Goal: Check status: Check status

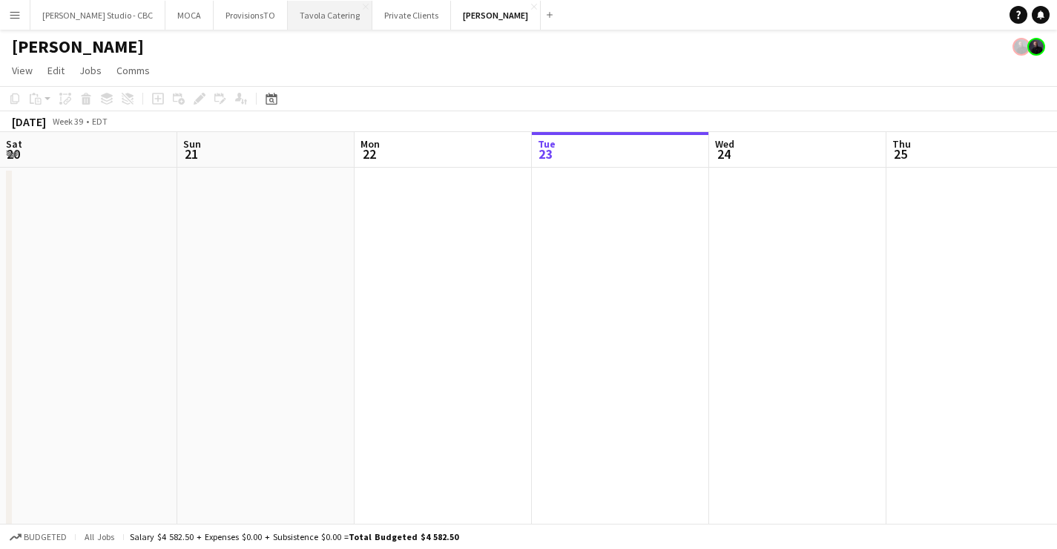
scroll to position [0, 354]
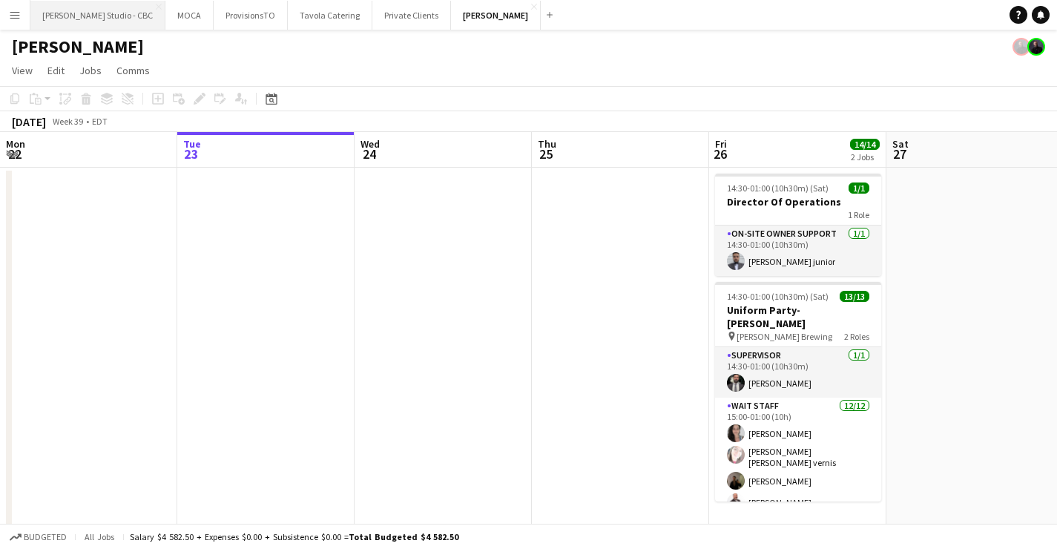
click at [102, 14] on button "[PERSON_NAME] Studio - CBC Close" at bounding box center [97, 15] width 135 height 29
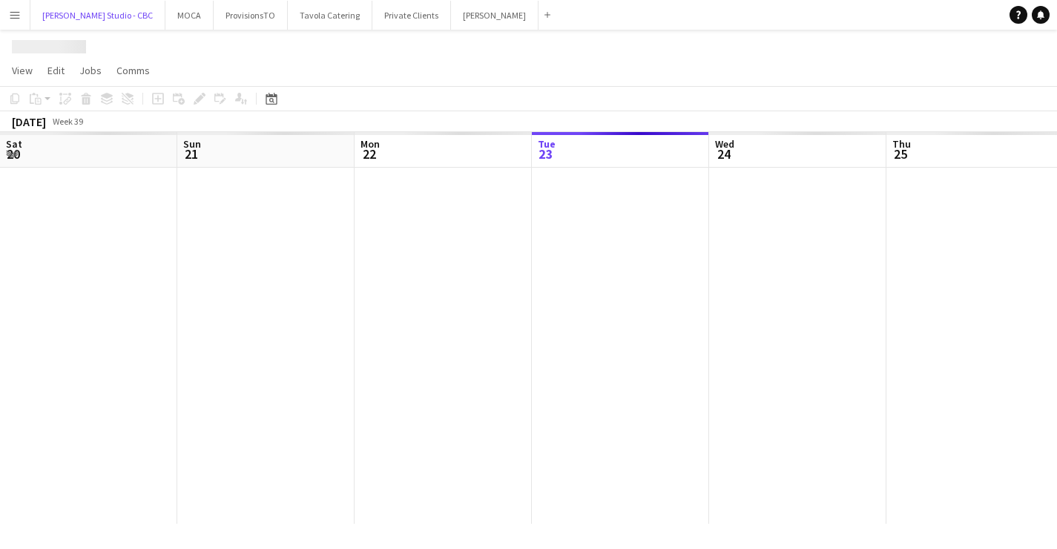
scroll to position [0, 354]
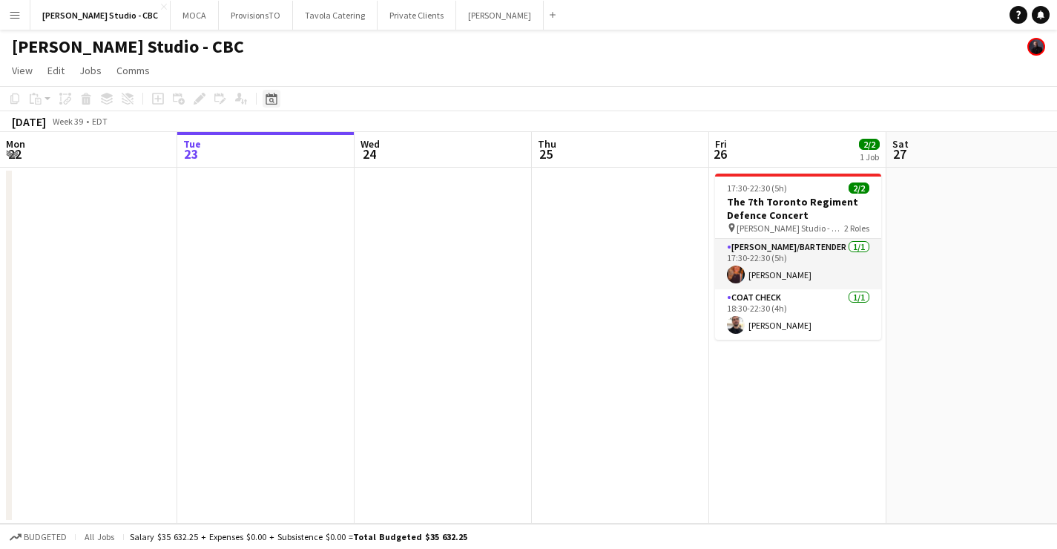
click at [266, 96] on icon at bounding box center [270, 99] width 11 height 12
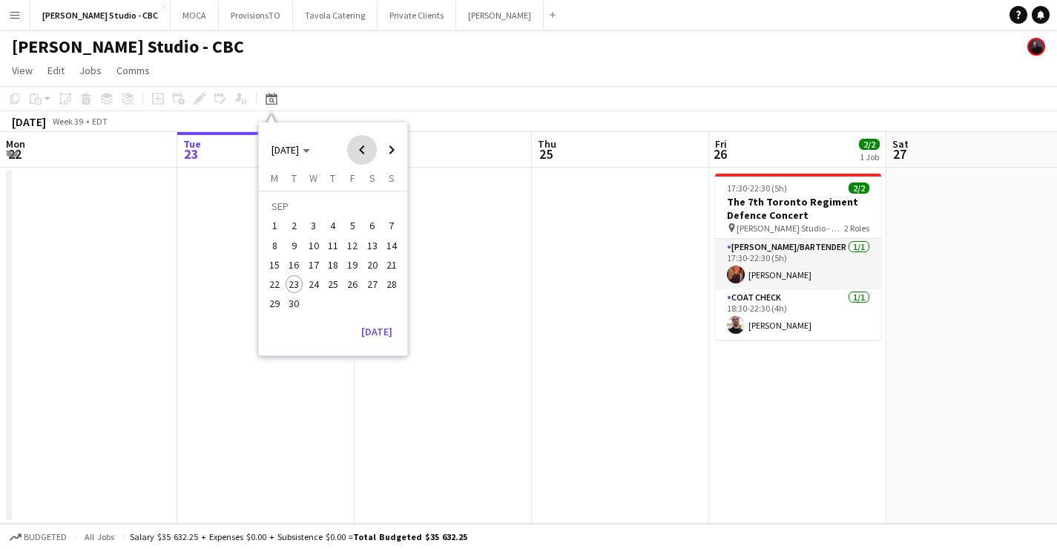
click at [366, 156] on span "Previous month" at bounding box center [362, 150] width 30 height 30
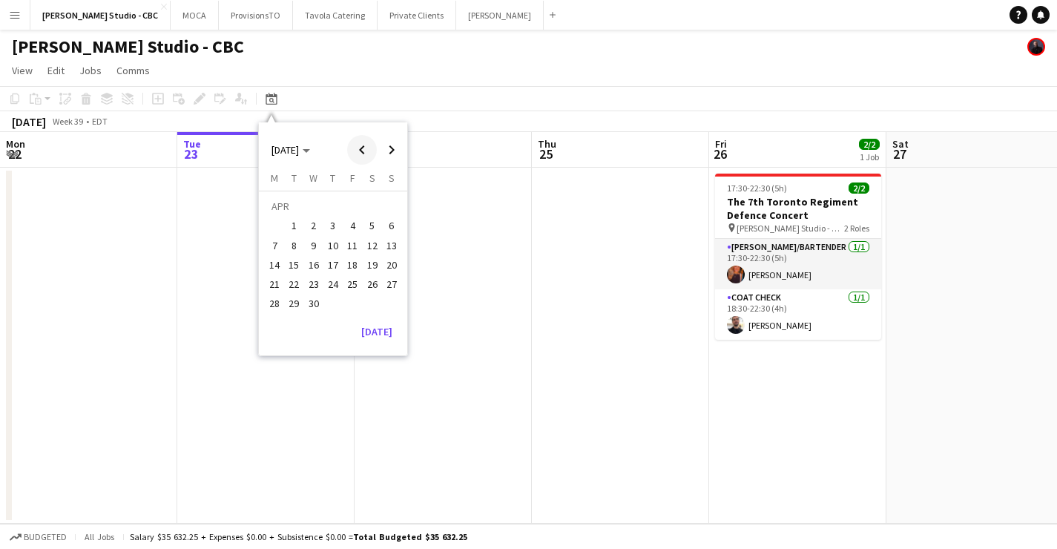
click at [366, 156] on span "Previous month" at bounding box center [362, 150] width 30 height 30
click at [340, 247] on span "13" at bounding box center [333, 249] width 18 height 18
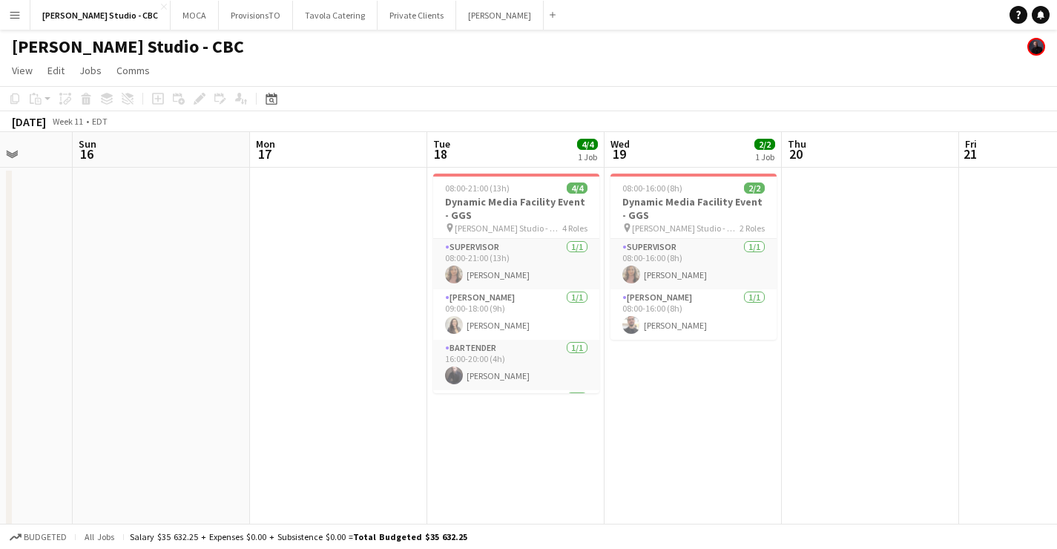
scroll to position [0, 569]
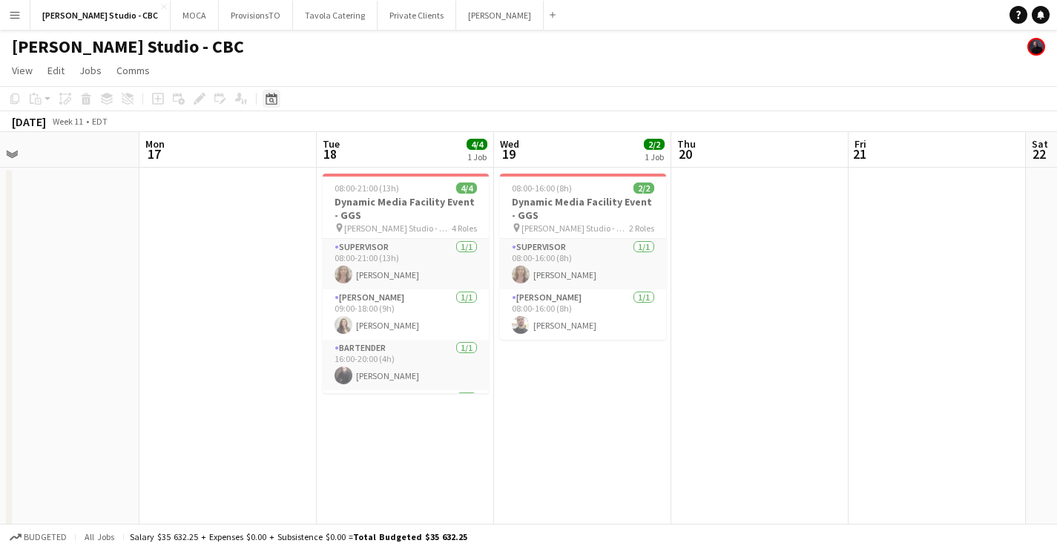
click at [278, 101] on div "Date picker" at bounding box center [271, 99] width 18 height 18
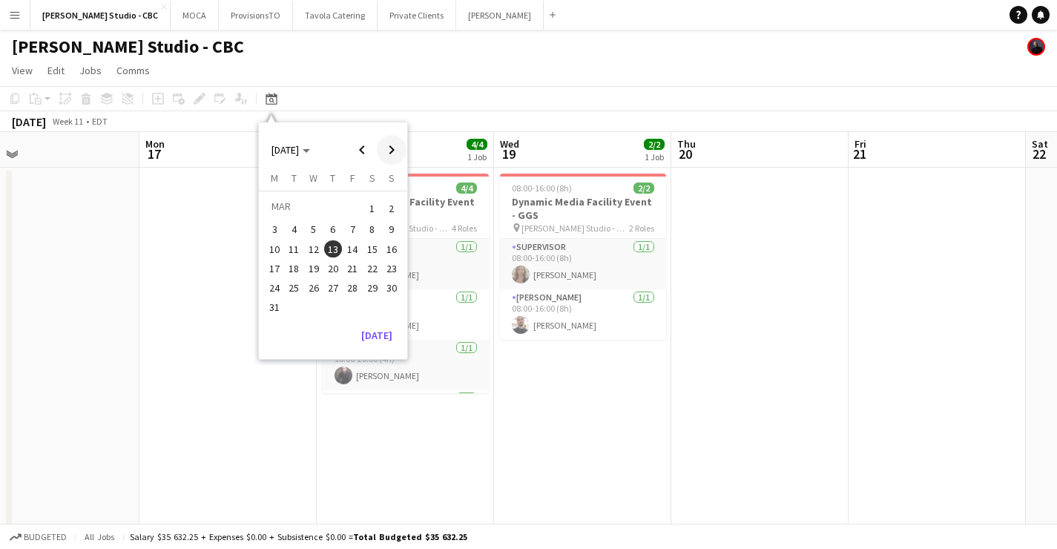
click at [400, 153] on span "Next month" at bounding box center [392, 150] width 30 height 30
click at [319, 285] on span "28" at bounding box center [314, 288] width 18 height 18
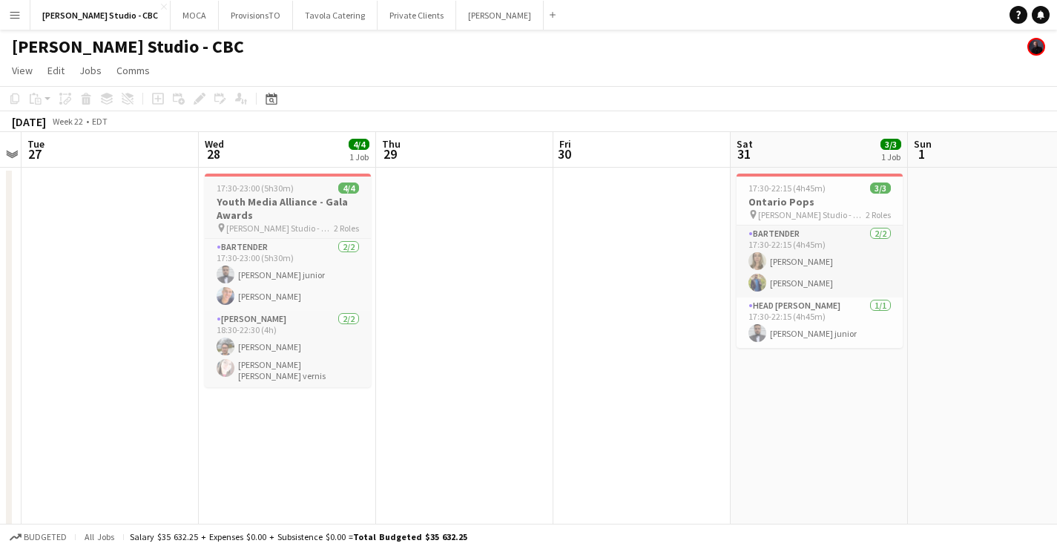
click at [267, 208] on h3 "Youth Media Alliance - Gala Awards" at bounding box center [288, 208] width 166 height 27
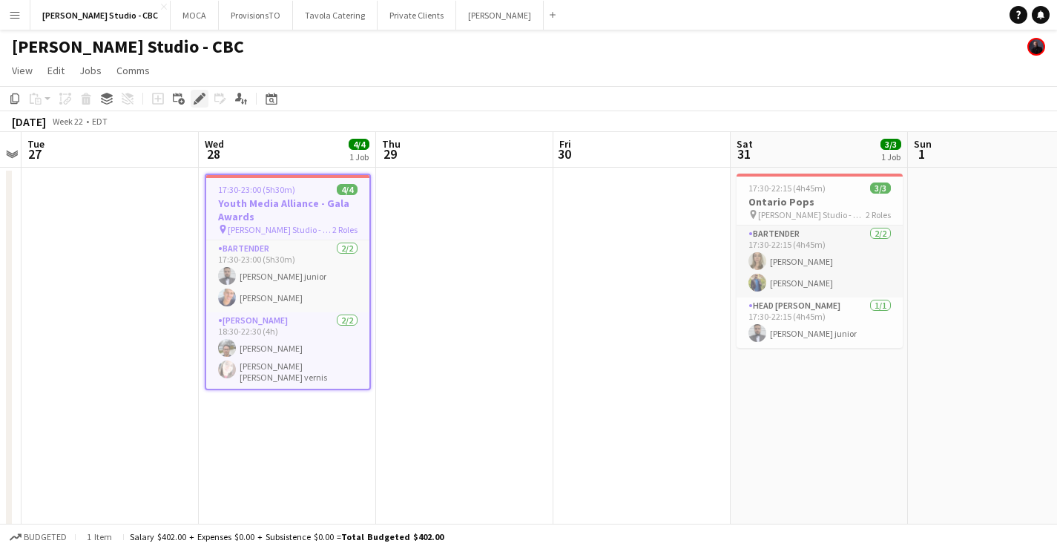
click at [194, 99] on icon "Edit" at bounding box center [200, 99] width 12 height 12
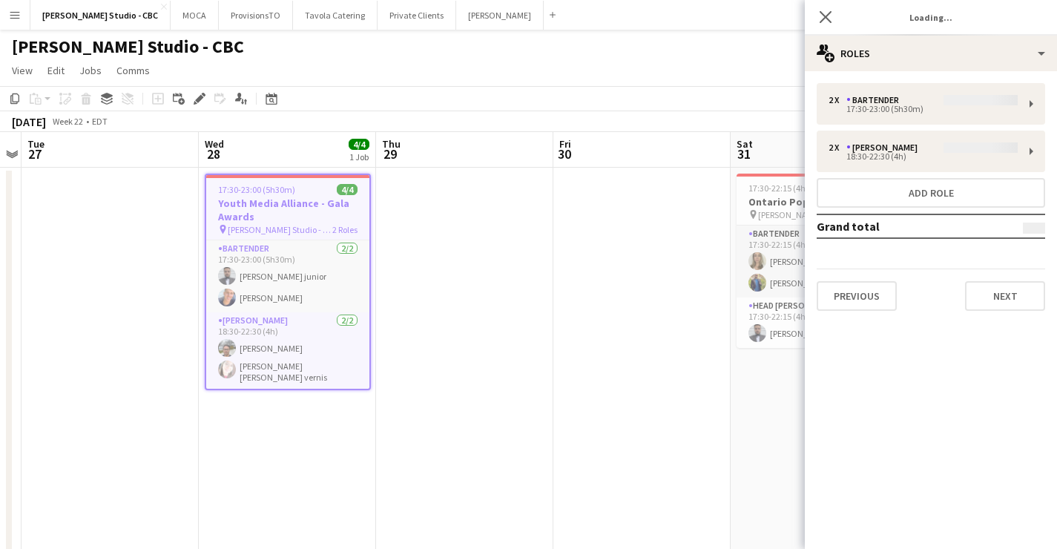
type input "*******"
click at [871, 297] on button "Previous" at bounding box center [856, 296] width 80 height 30
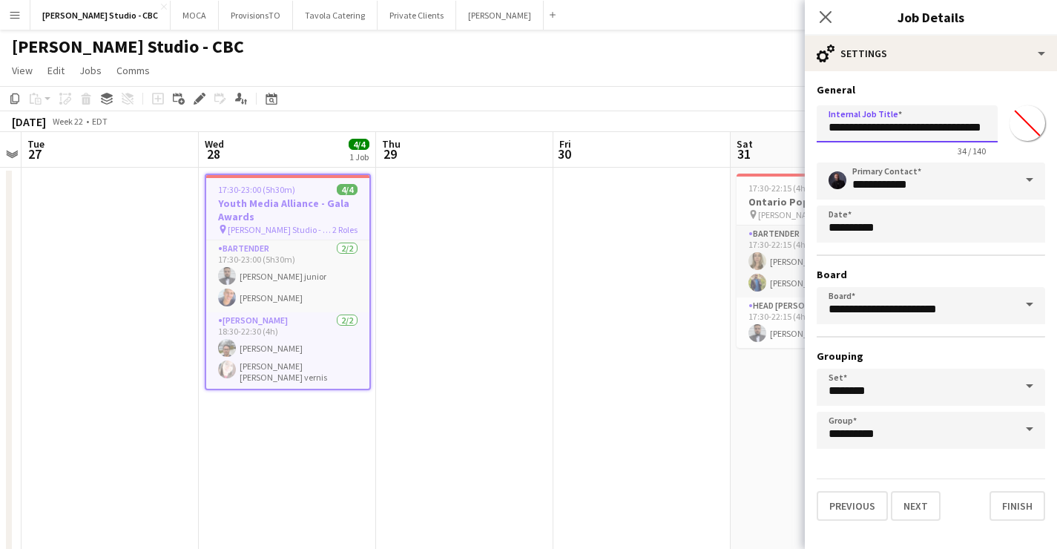
scroll to position [0, 14]
drag, startPoint x: 828, startPoint y: 127, endPoint x: 1067, endPoint y: 119, distance: 238.9
click at [1056, 119] on html "Menu Boards Boards Boards All jobs Status Workforce Workforce My Workforce Recr…" at bounding box center [528, 289] width 1057 height 579
drag, startPoint x: 899, startPoint y: 122, endPoint x: 905, endPoint y: 129, distance: 8.9
click at [899, 125] on input "**********" at bounding box center [906, 123] width 181 height 37
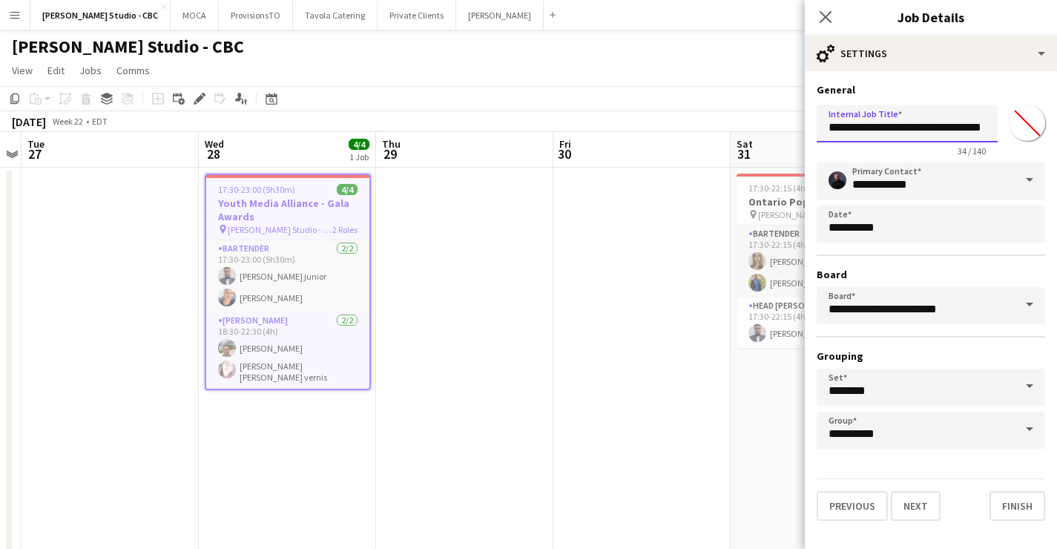
click at [948, 131] on input "**********" at bounding box center [906, 123] width 181 height 37
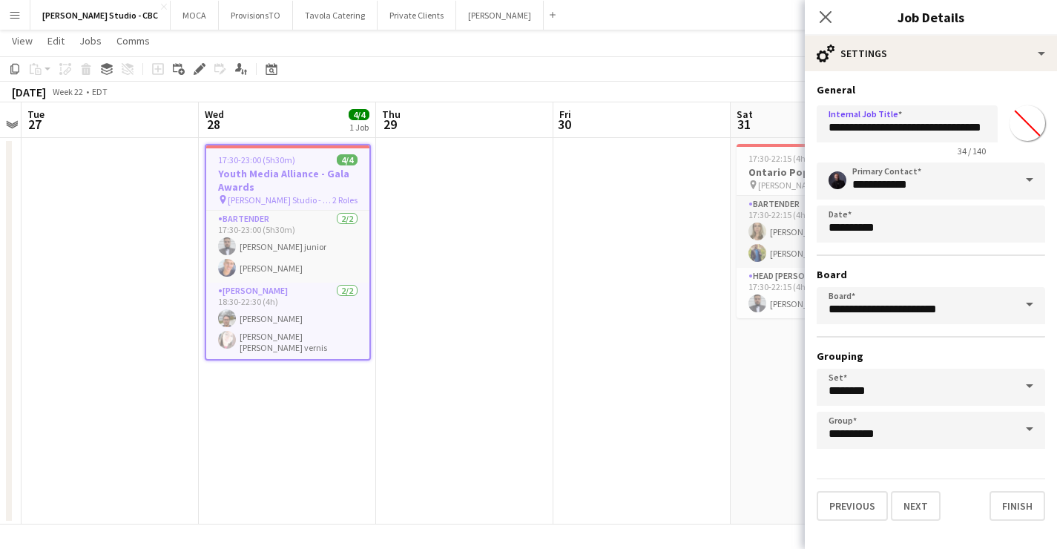
click at [472, 228] on app-date-cell at bounding box center [464, 331] width 177 height 386
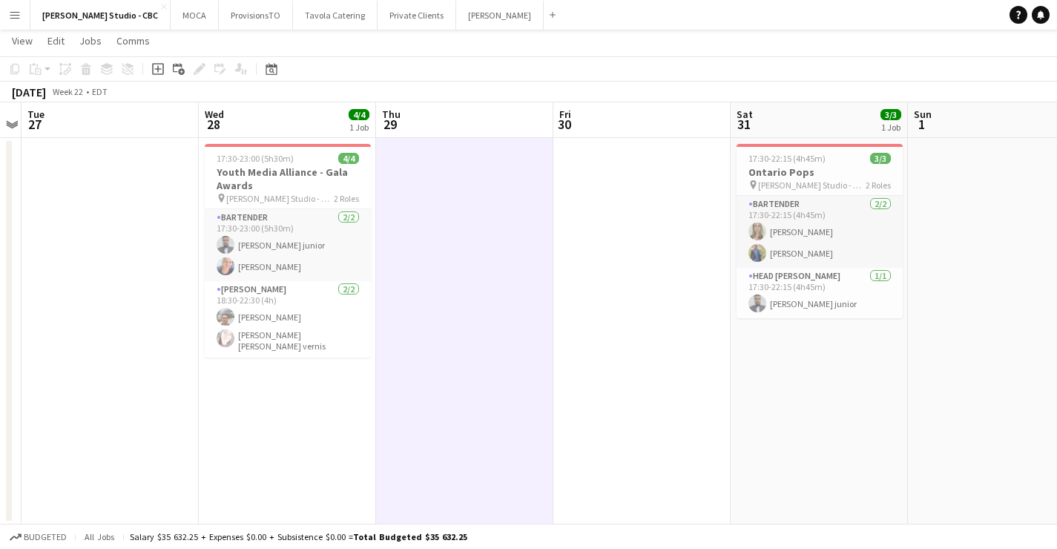
click at [24, 19] on button "Menu" at bounding box center [15, 15] width 30 height 30
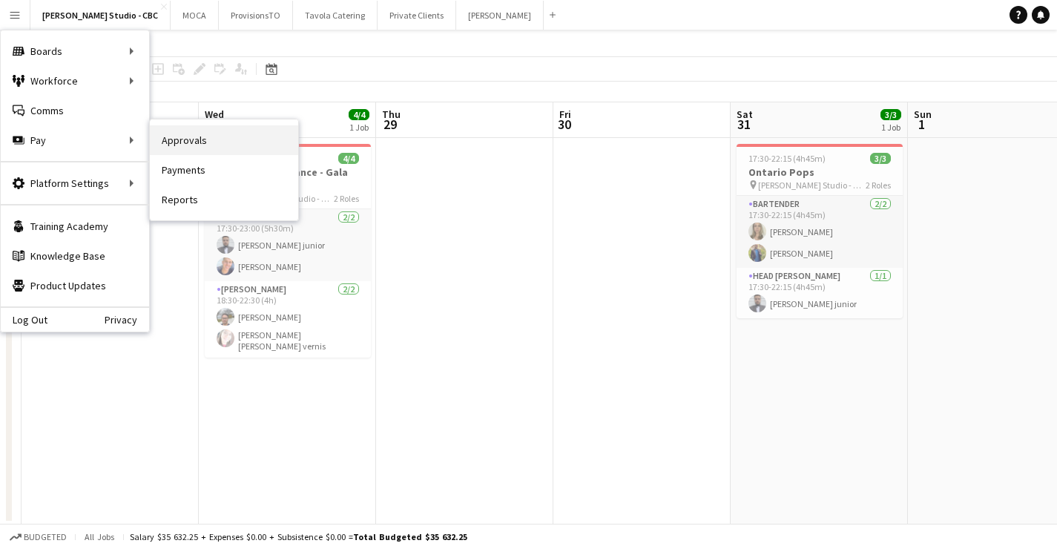
click at [193, 141] on link "Approvals" at bounding box center [224, 140] width 148 height 30
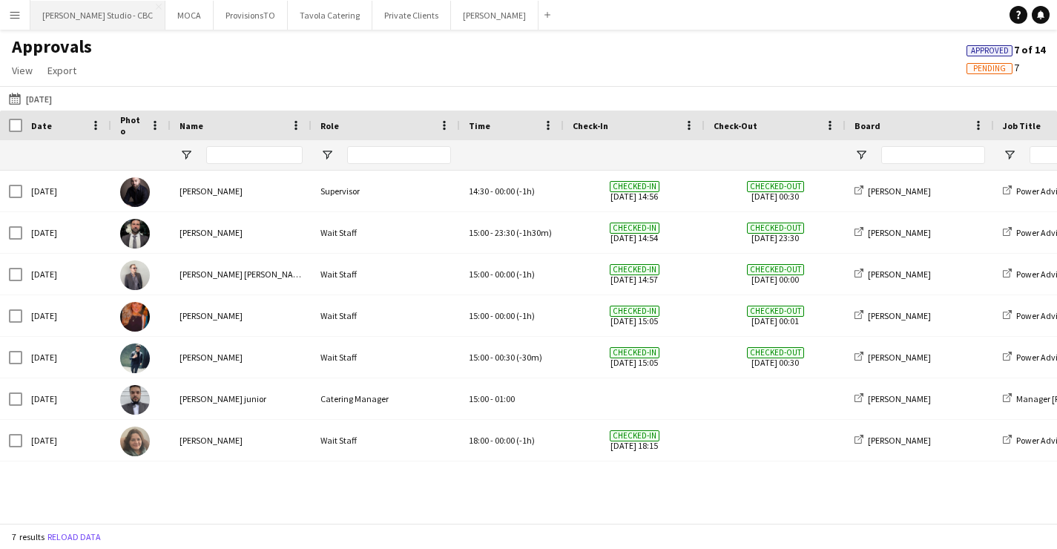
click at [114, 10] on button "[PERSON_NAME] Studio - CBC Close" at bounding box center [97, 15] width 135 height 29
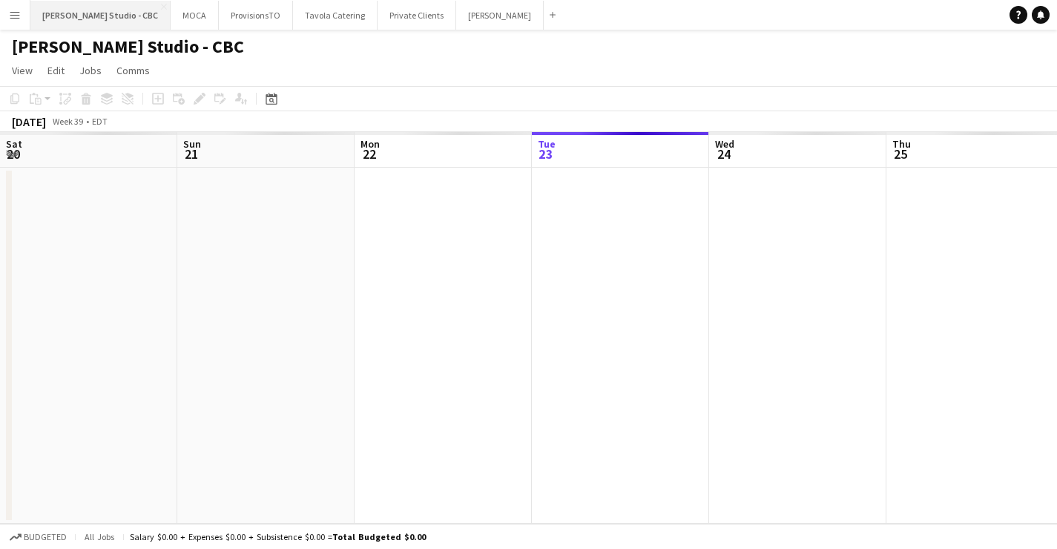
scroll to position [0, 354]
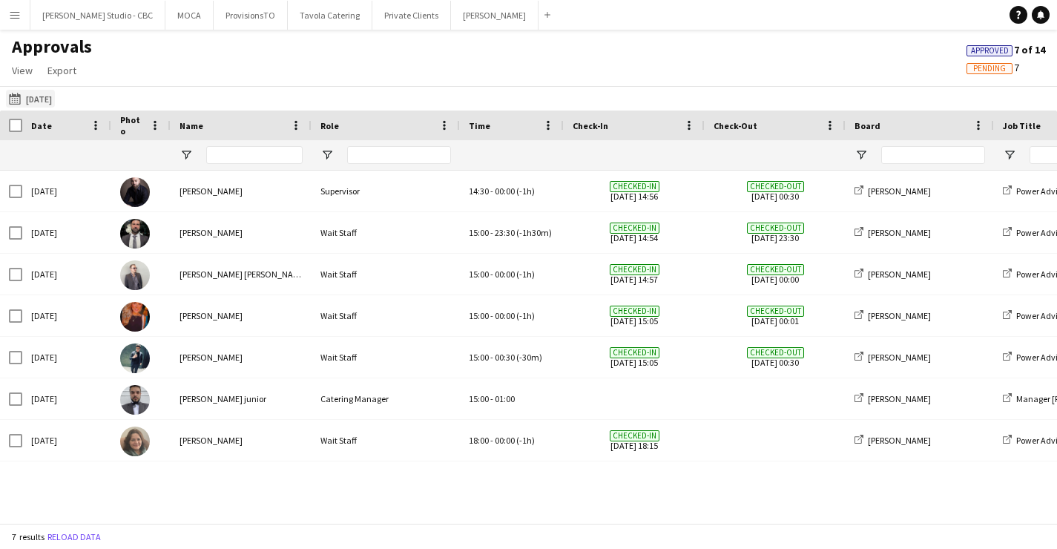
click at [55, 99] on button "[DATE] [DATE]" at bounding box center [30, 99] width 49 height 18
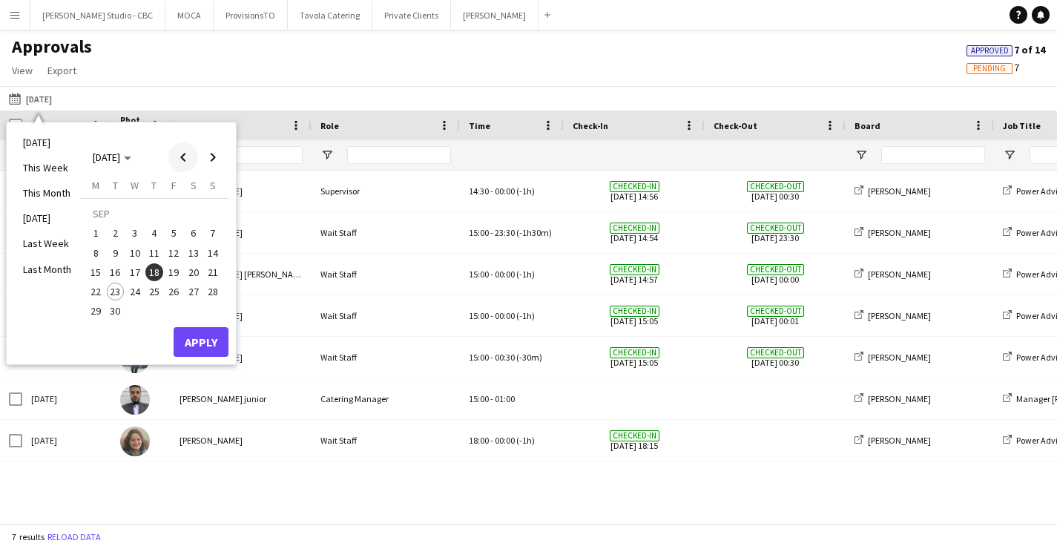
click at [176, 156] on span "Previous month" at bounding box center [183, 157] width 30 height 30
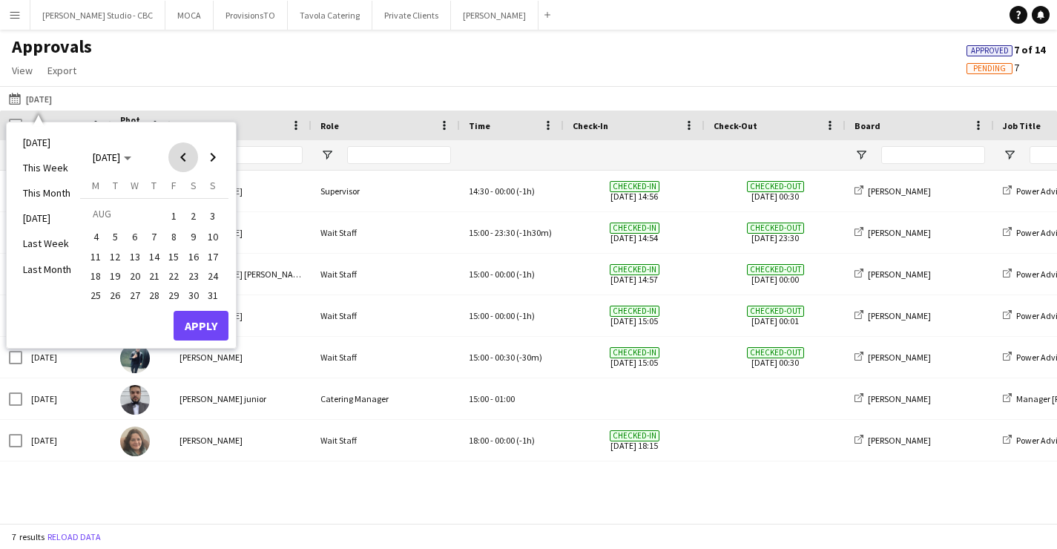
click at [176, 156] on span "Previous month" at bounding box center [183, 157] width 30 height 30
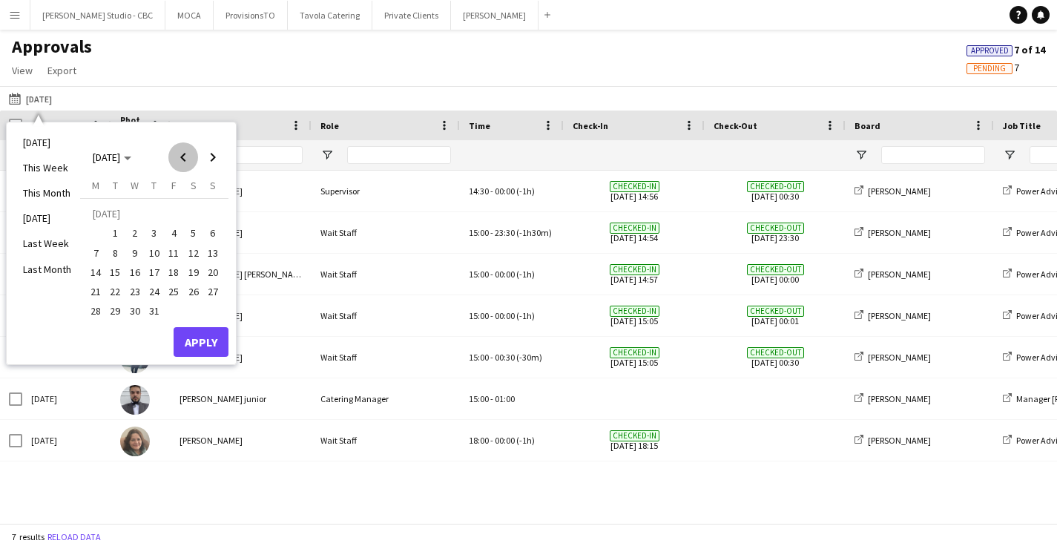
click at [176, 156] on span "Previous month" at bounding box center [183, 157] width 30 height 30
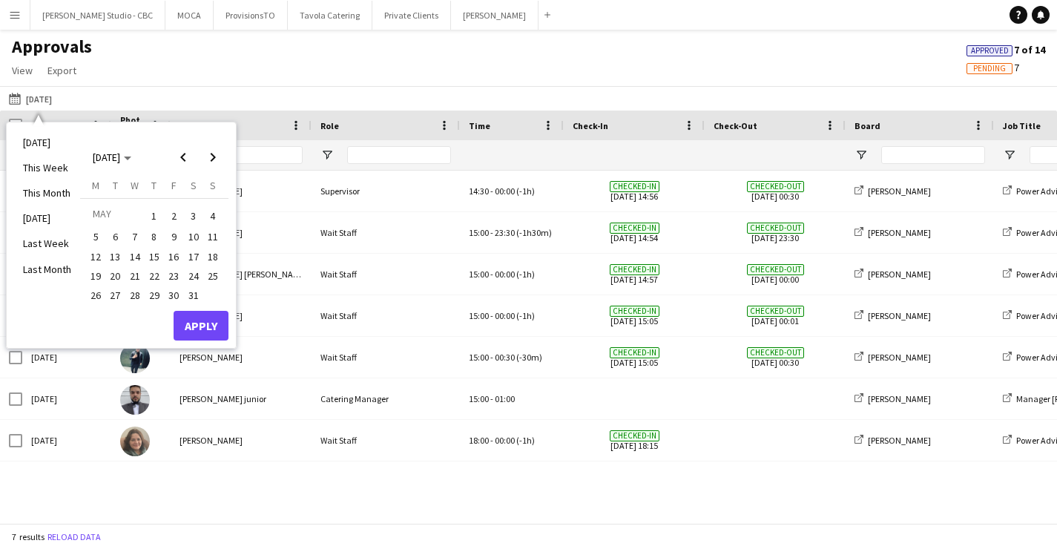
click at [137, 297] on span "28" at bounding box center [135, 295] width 18 height 18
click at [201, 316] on button "Apply" at bounding box center [201, 326] width 55 height 30
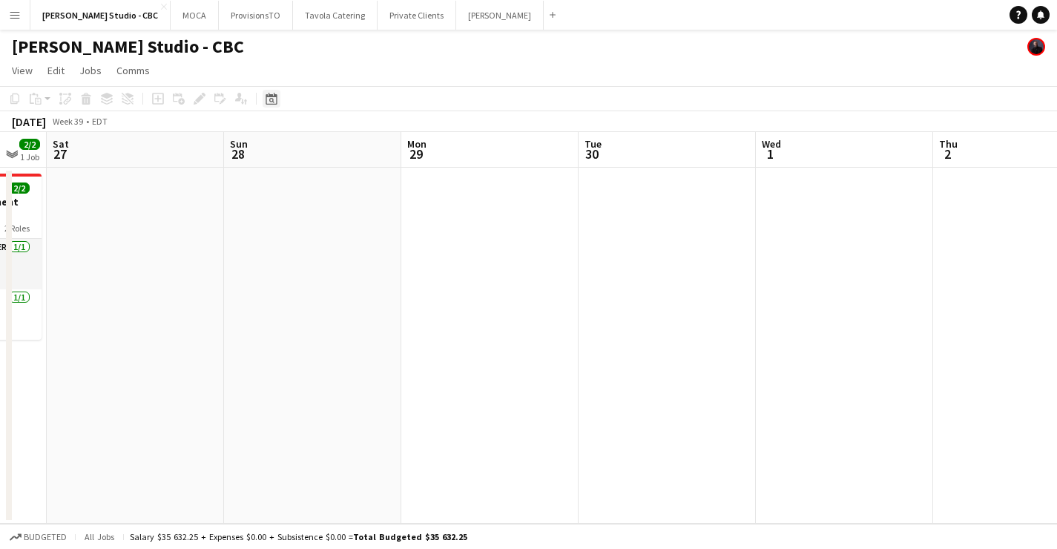
click at [277, 99] on icon at bounding box center [270, 99] width 11 height 12
click at [356, 149] on span "Previous month" at bounding box center [362, 150] width 30 height 30
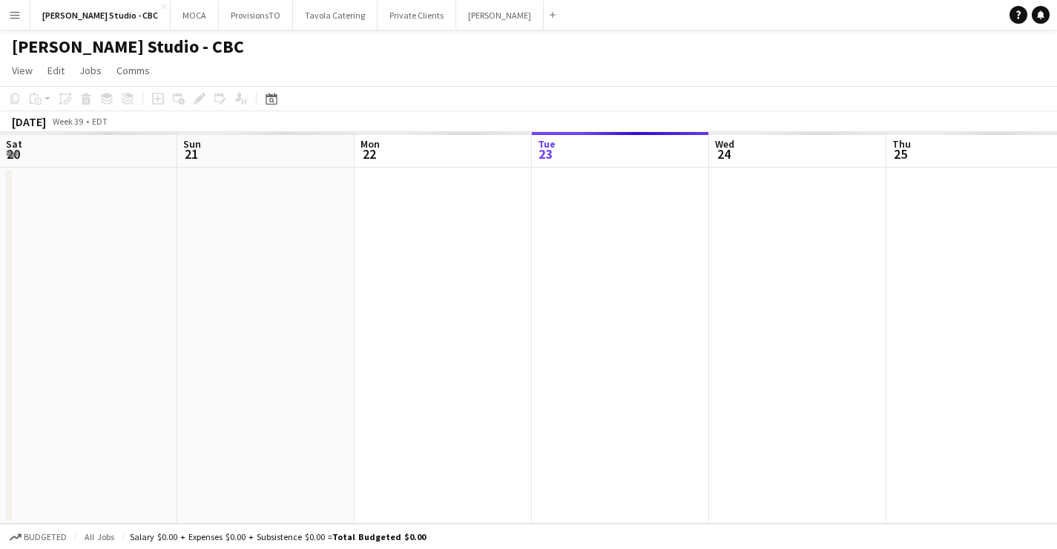
scroll to position [0, 354]
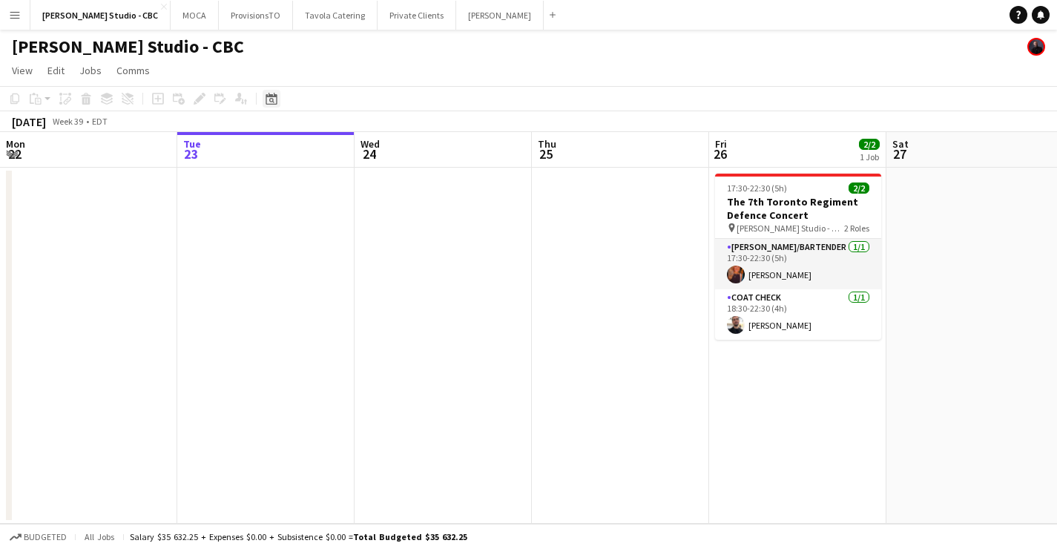
click at [265, 90] on div "Date picker" at bounding box center [271, 99] width 18 height 18
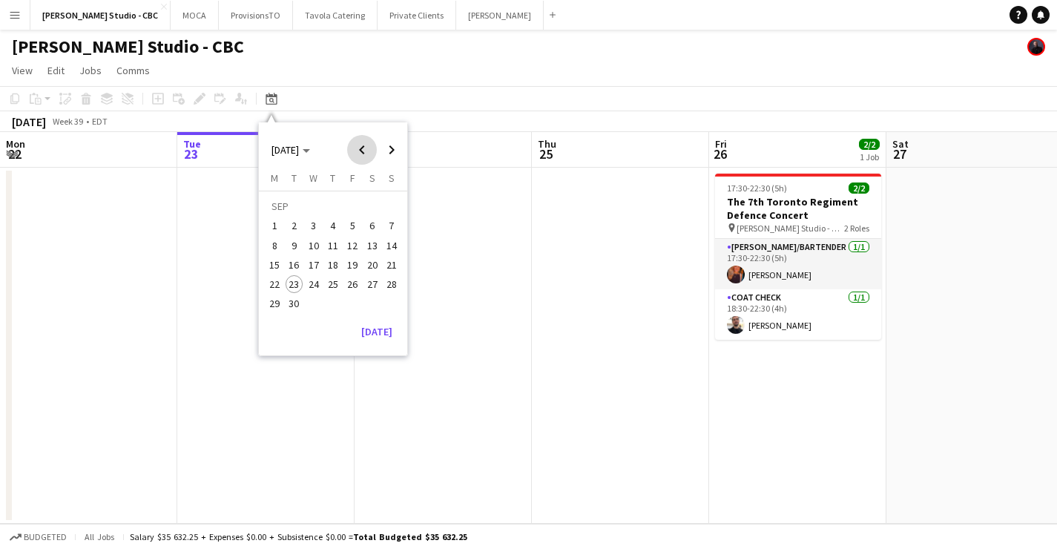
click at [368, 153] on span "Previous month" at bounding box center [362, 150] width 30 height 30
click at [320, 286] on span "28" at bounding box center [314, 288] width 18 height 18
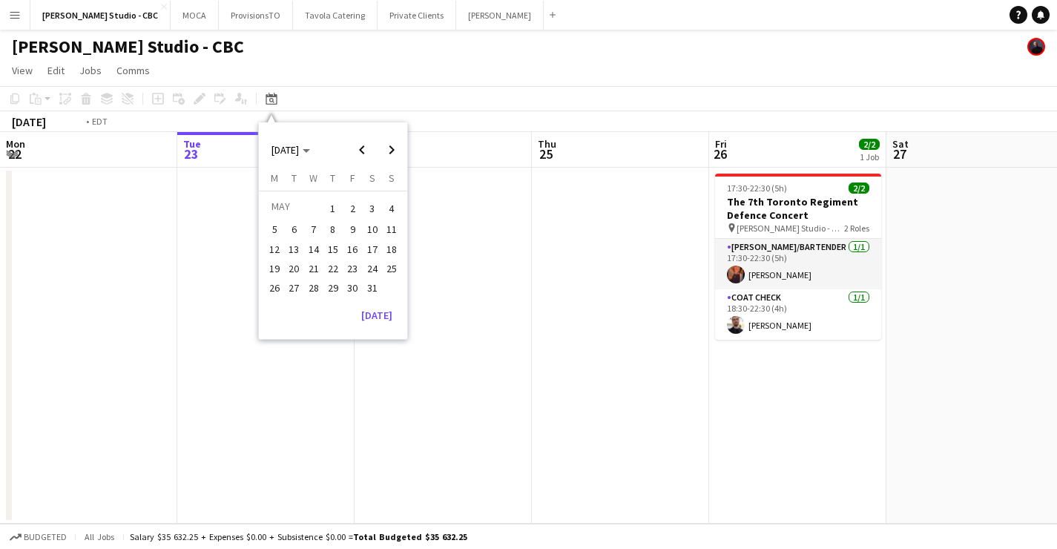
scroll to position [0, 510]
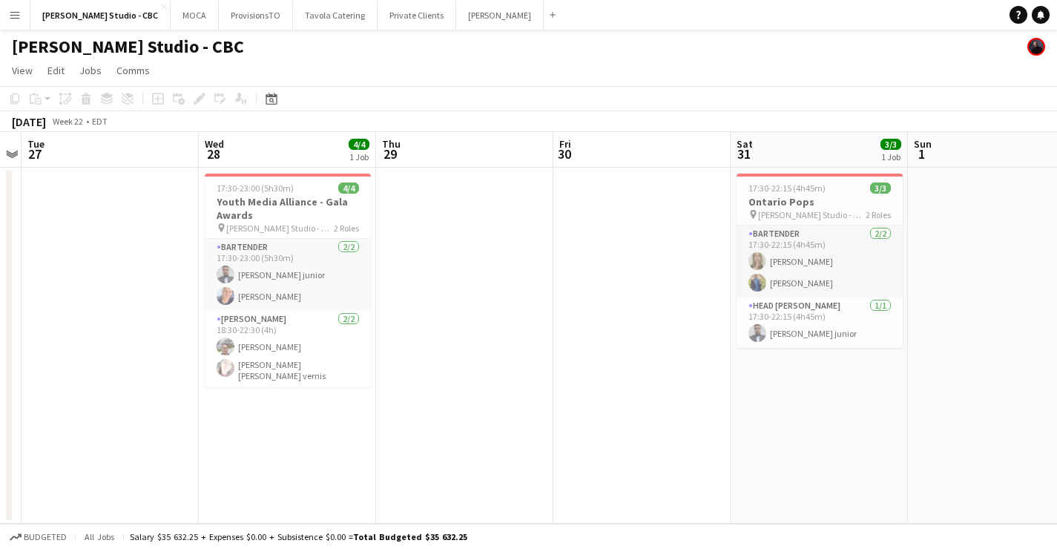
click at [20, 22] on button "Menu" at bounding box center [15, 15] width 30 height 30
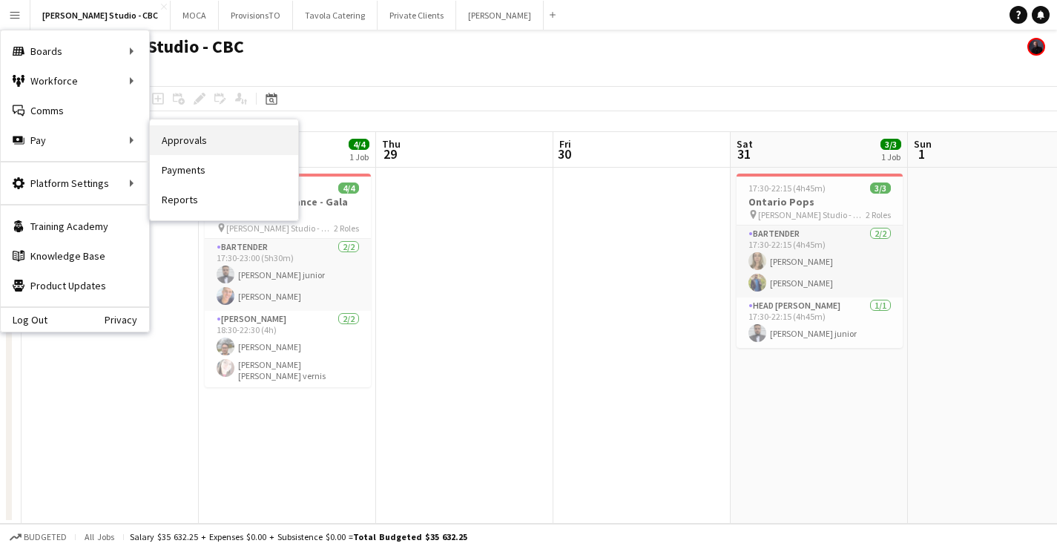
click at [181, 139] on link "Approvals" at bounding box center [224, 140] width 148 height 30
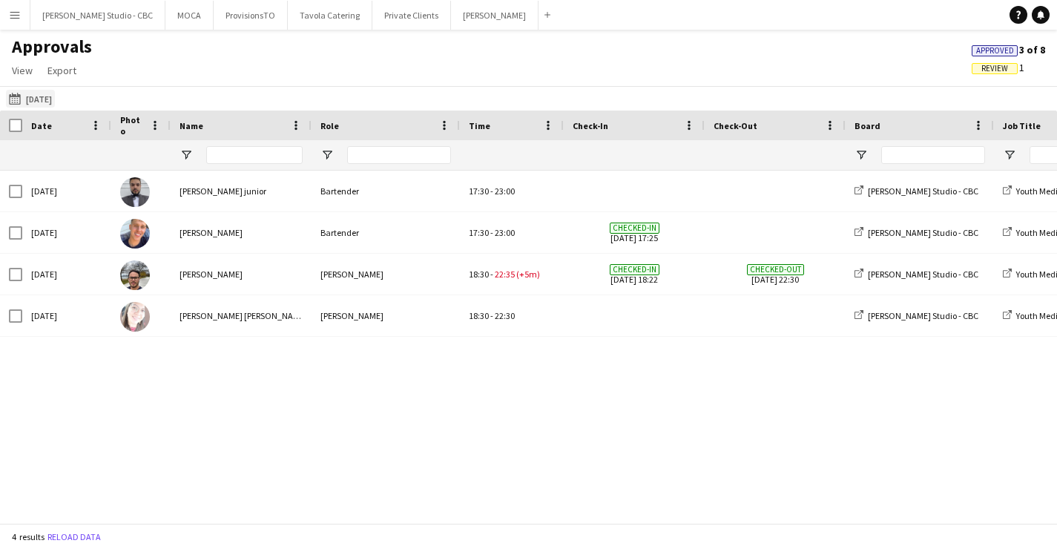
click at [39, 102] on button "28-05-2025 28-05-2025" at bounding box center [30, 99] width 49 height 18
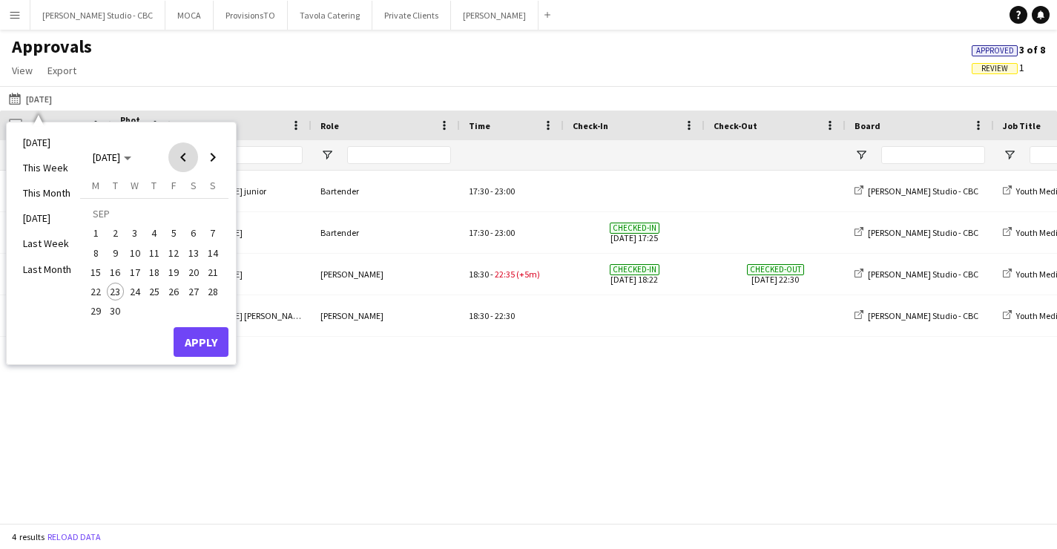
click at [179, 153] on span "Previous month" at bounding box center [183, 157] width 30 height 30
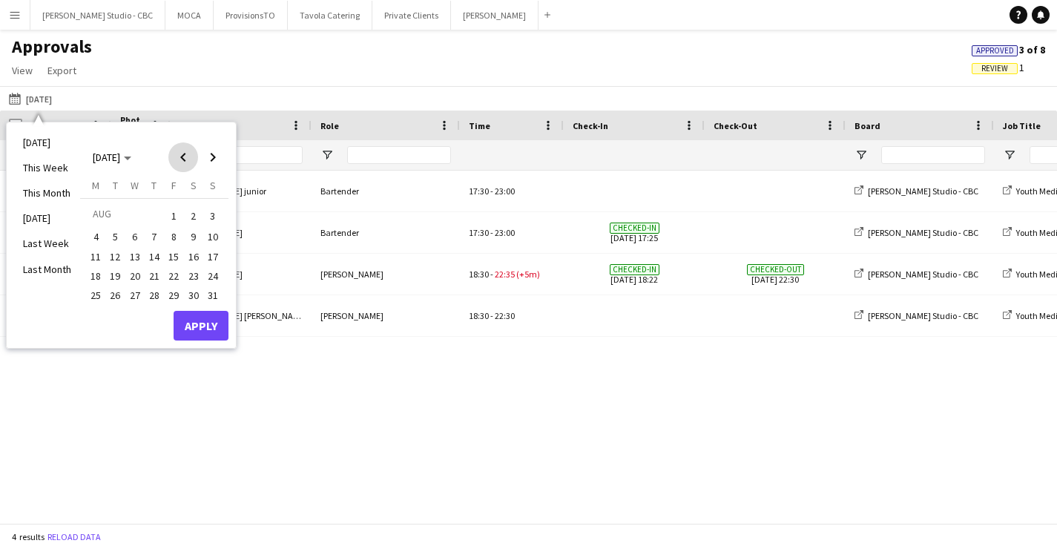
click at [179, 153] on span "Previous month" at bounding box center [183, 157] width 30 height 30
click at [191, 293] on span "31" at bounding box center [194, 295] width 18 height 18
click at [191, 320] on button "Apply" at bounding box center [201, 326] width 55 height 30
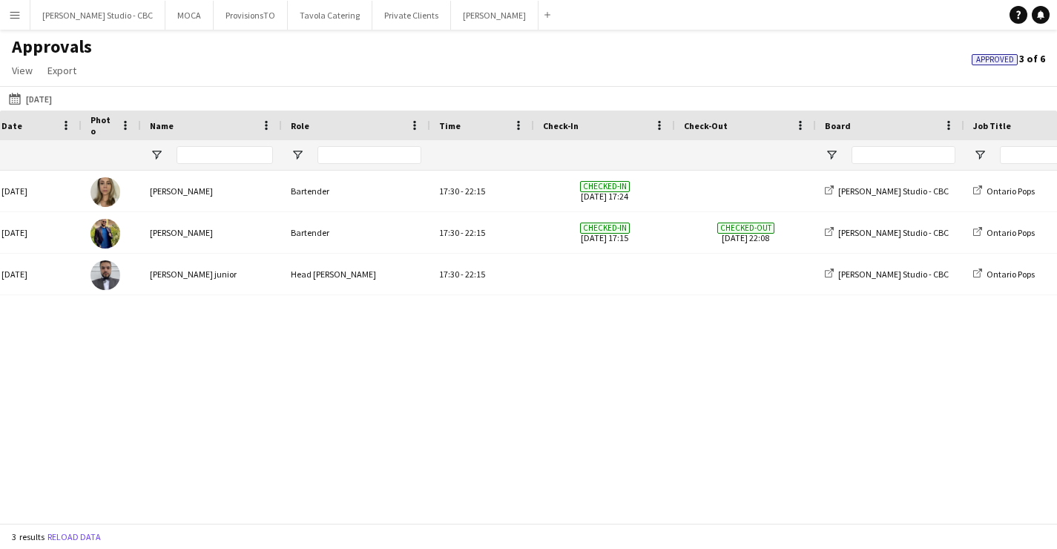
scroll to position [0, 82]
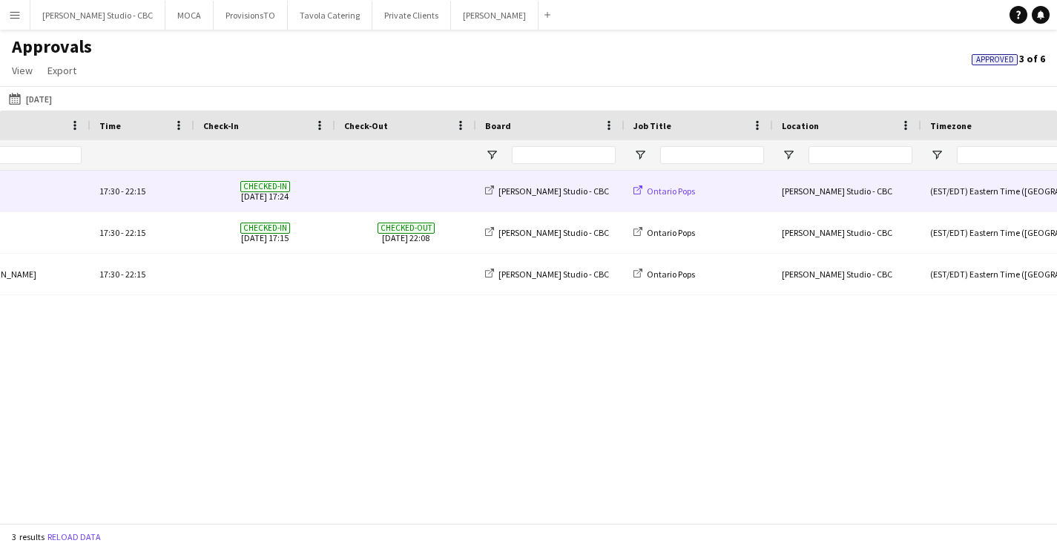
click at [655, 189] on span "Ontario Pops" at bounding box center [671, 190] width 48 height 11
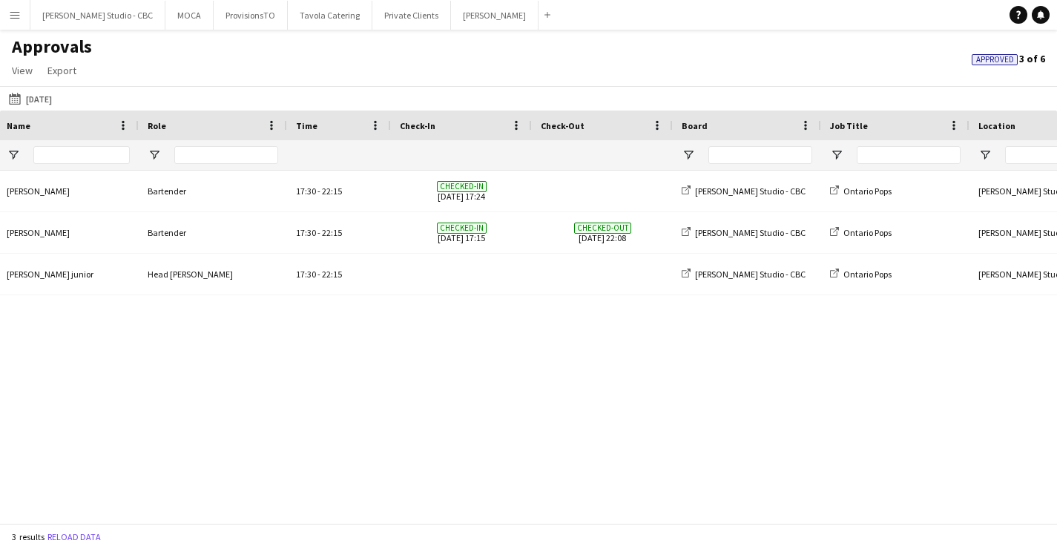
scroll to position [0, 0]
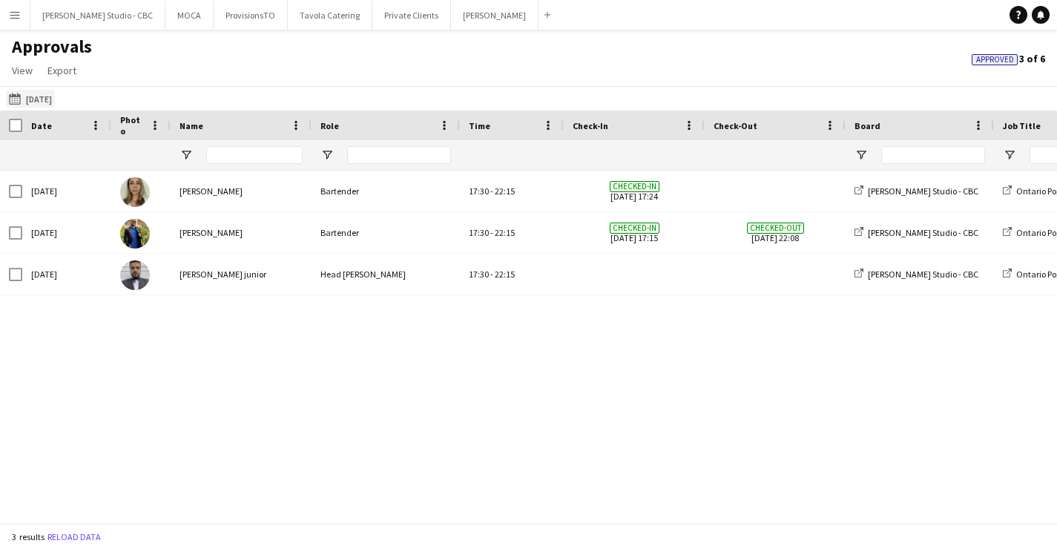
click at [32, 96] on button "28-05-2025 31-05-2025" at bounding box center [30, 99] width 49 height 18
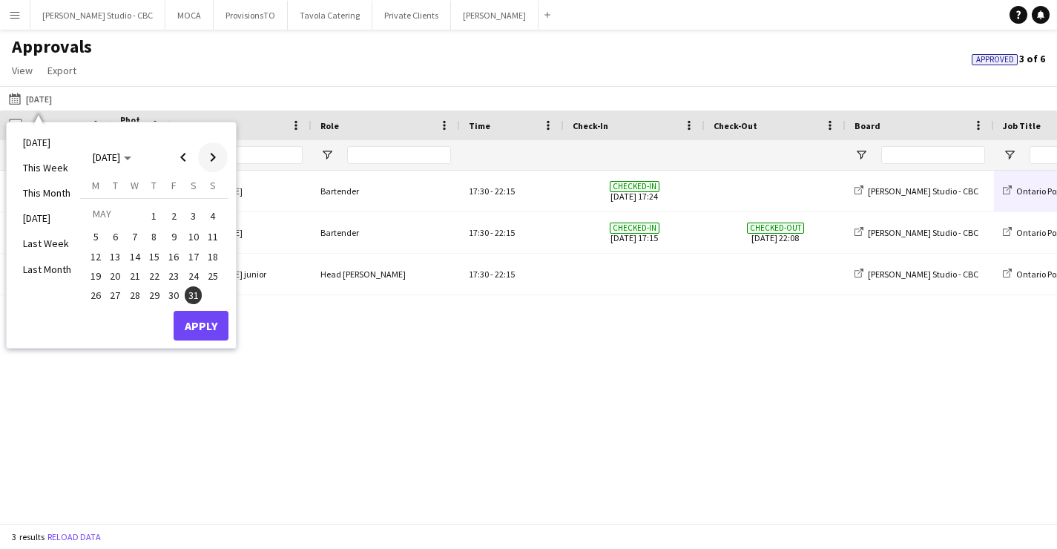
click at [214, 167] on span "Next month" at bounding box center [213, 157] width 30 height 30
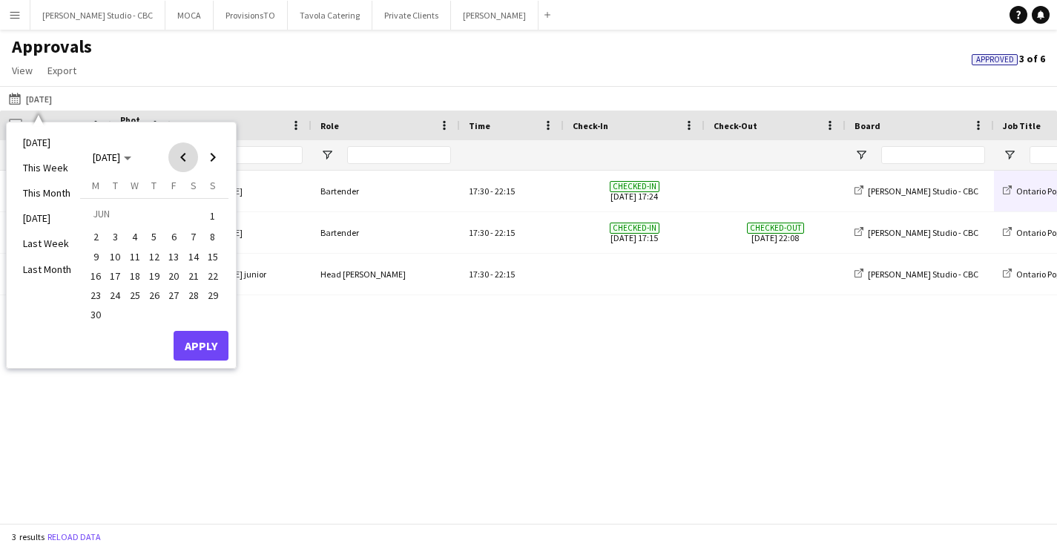
click at [180, 160] on span "Previous month" at bounding box center [183, 157] width 30 height 30
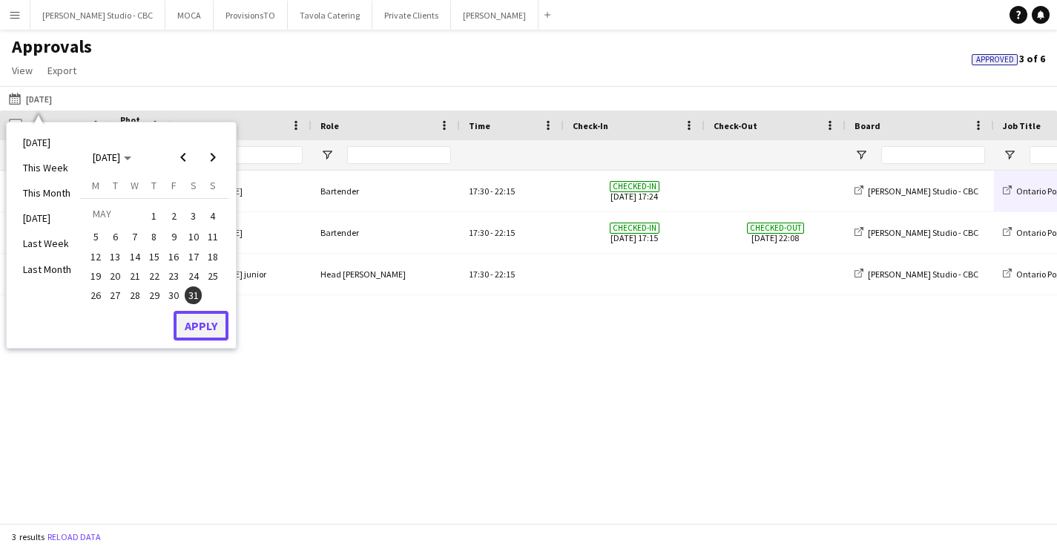
click at [194, 322] on button "Apply" at bounding box center [201, 326] width 55 height 30
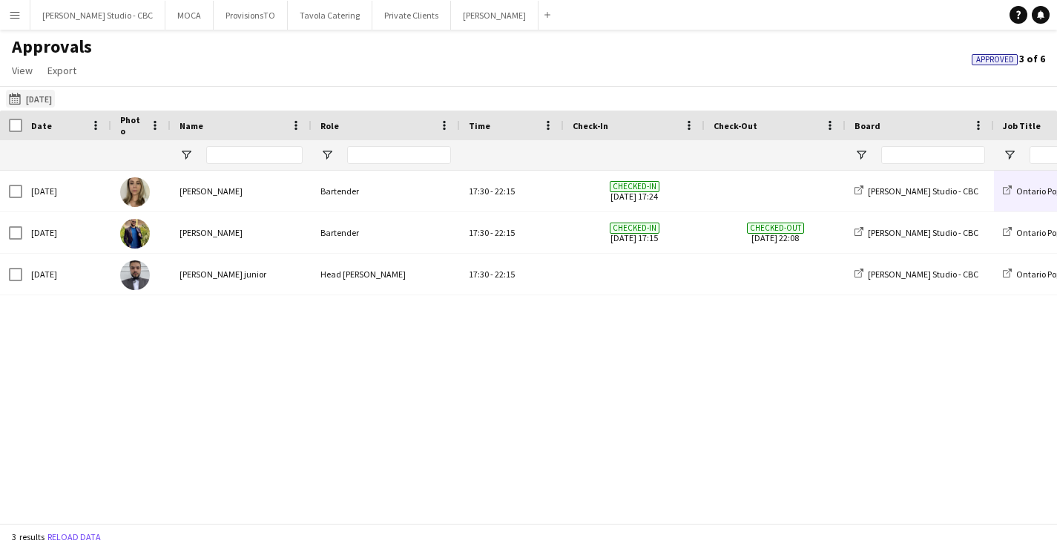
click at [33, 97] on button "28-05-2025 31-05-2025" at bounding box center [30, 99] width 49 height 18
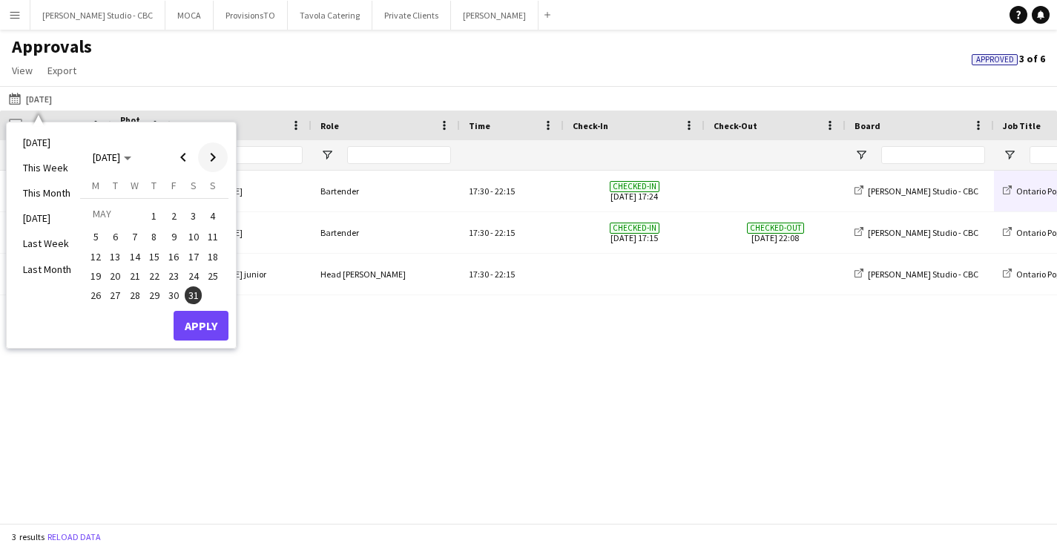
click at [214, 156] on span "Next month" at bounding box center [213, 157] width 30 height 30
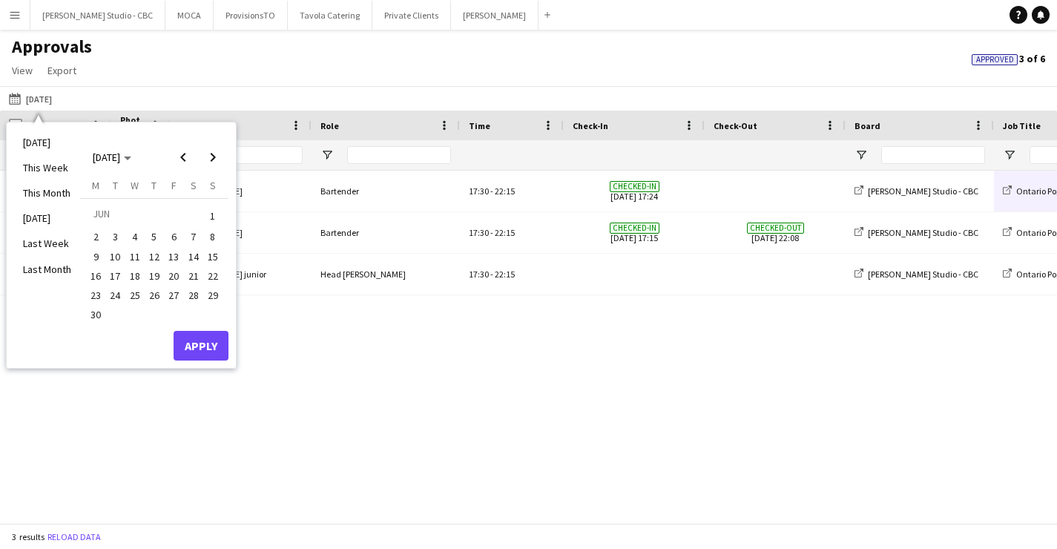
click at [130, 228] on button "4" at bounding box center [134, 236] width 19 height 19
click at [181, 341] on button "Apply" at bounding box center [201, 346] width 55 height 30
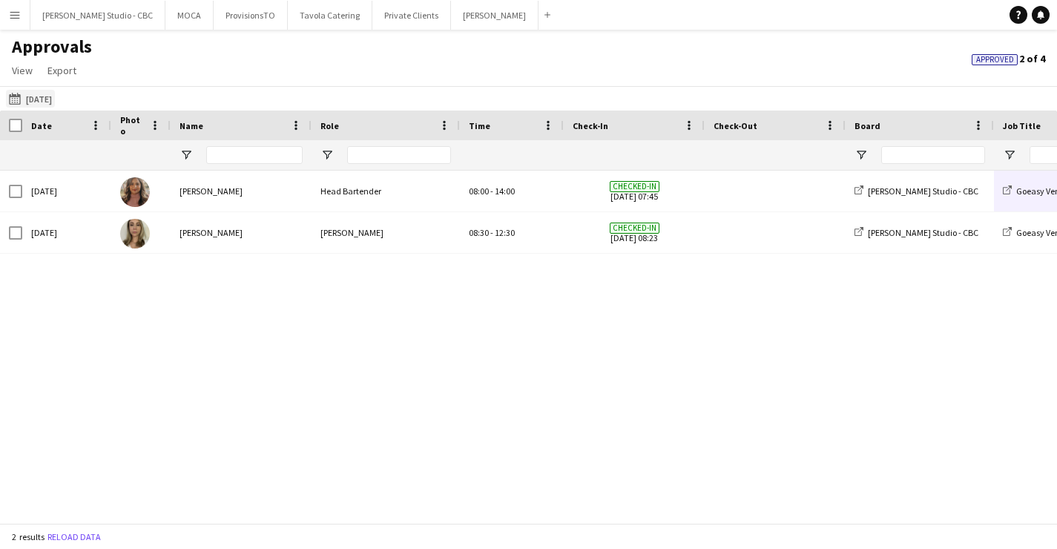
click at [54, 96] on button "28-05-2025 04-06-2025" at bounding box center [30, 99] width 49 height 18
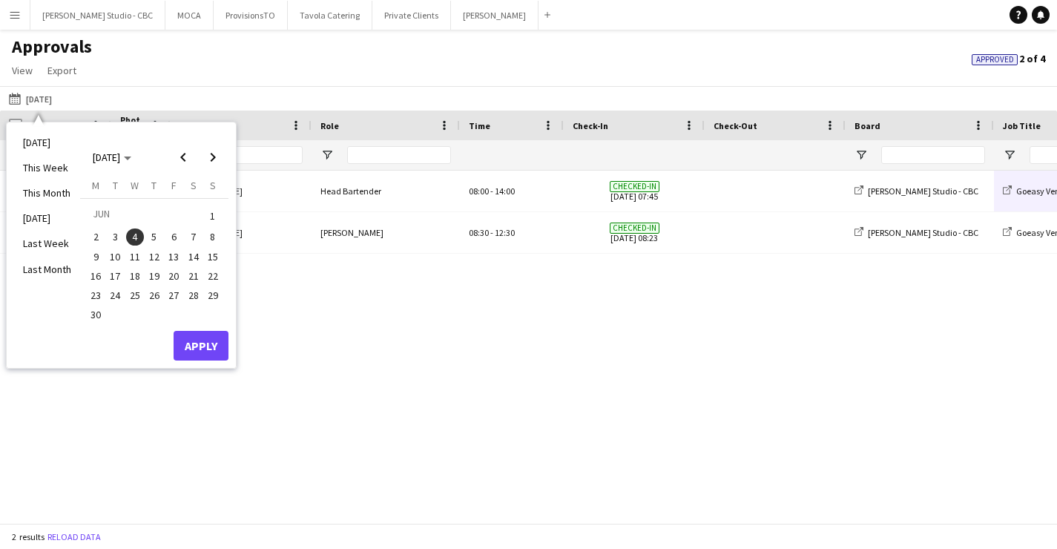
click at [109, 255] on span "10" at bounding box center [116, 257] width 18 height 18
click at [132, 257] on span "11" at bounding box center [135, 257] width 18 height 18
click at [136, 256] on span "11" at bounding box center [135, 257] width 18 height 18
click at [204, 345] on button "Apply" at bounding box center [201, 346] width 55 height 30
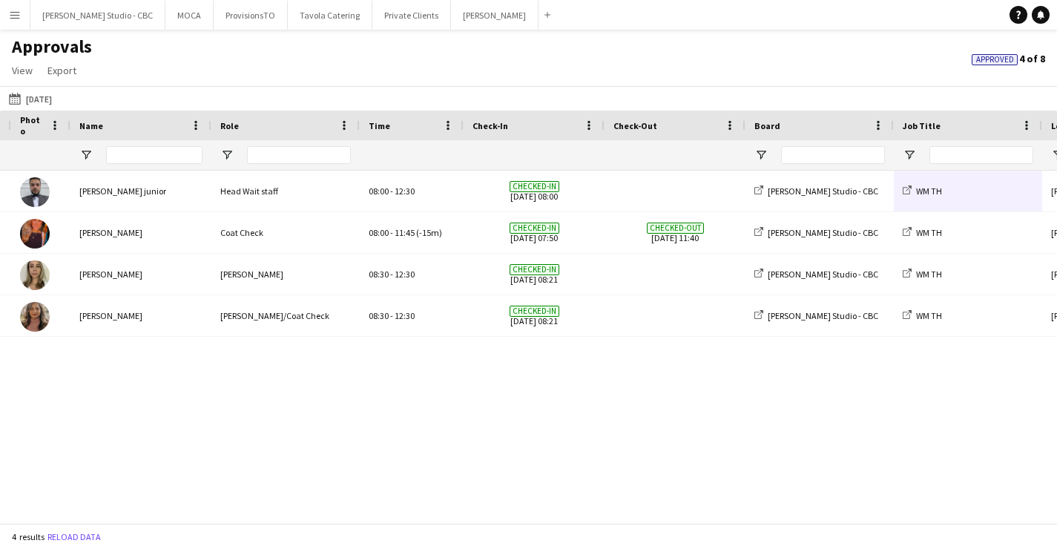
scroll to position [0, 176]
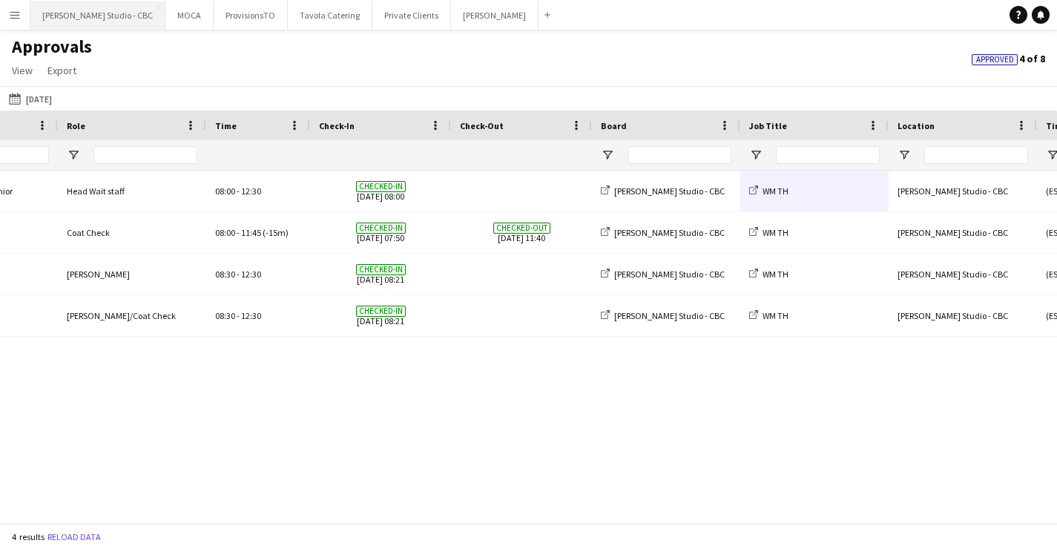
click at [105, 18] on button "[PERSON_NAME] Studio - CBC Close" at bounding box center [97, 15] width 135 height 29
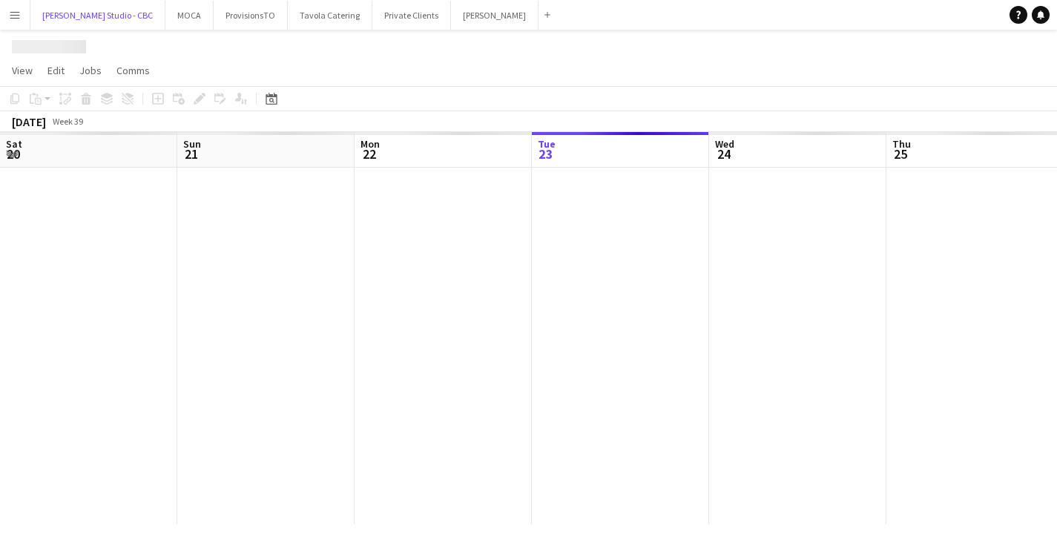
scroll to position [0, 354]
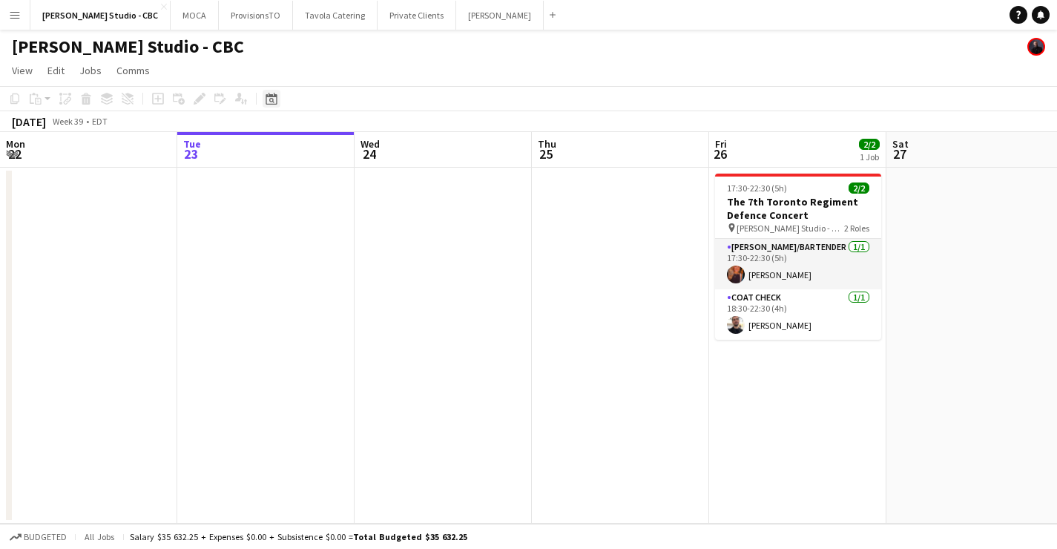
click at [279, 96] on div "Date picker" at bounding box center [271, 99] width 18 height 18
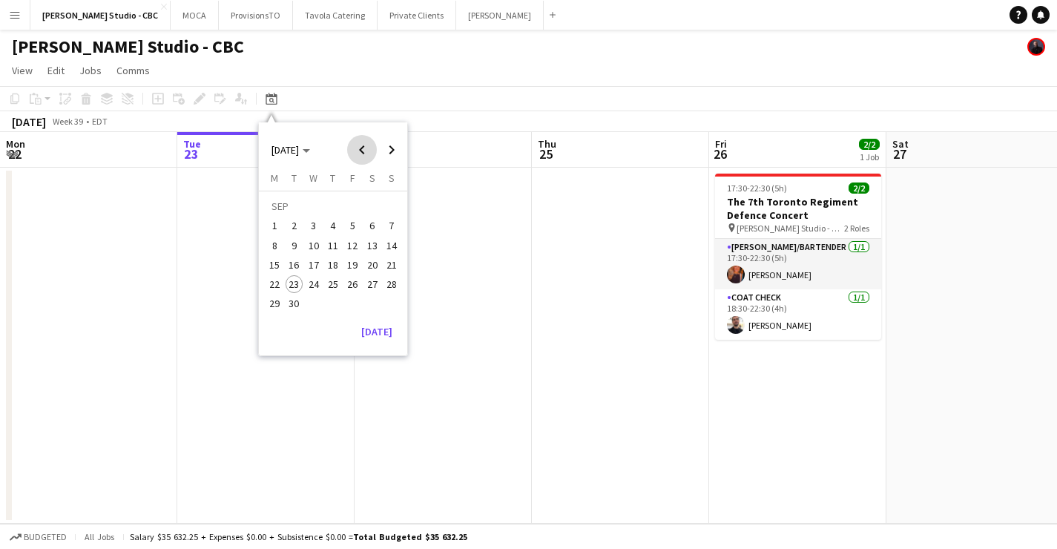
click at [370, 151] on span "Previous month" at bounding box center [362, 150] width 30 height 30
click at [319, 248] on span "11" at bounding box center [314, 249] width 18 height 18
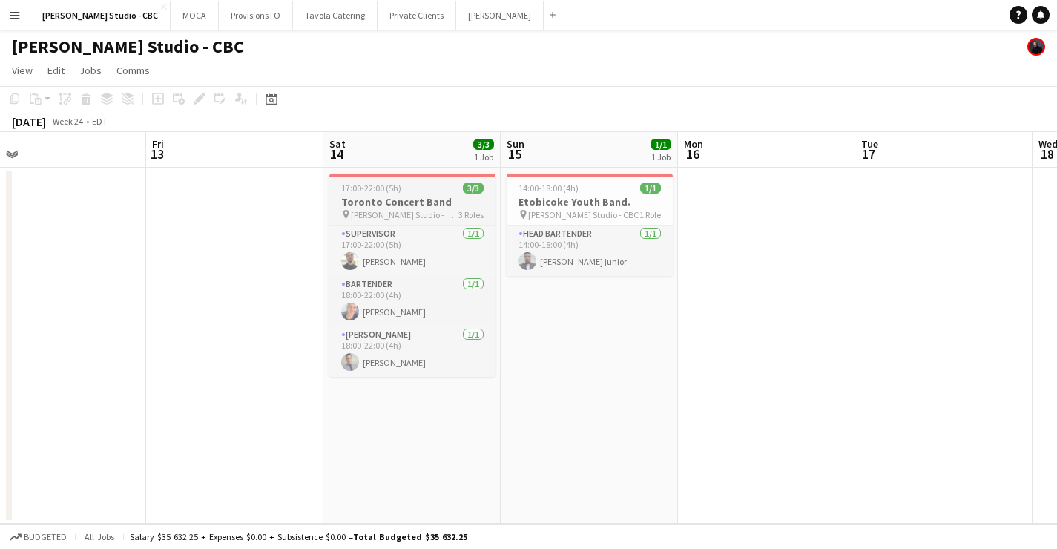
click at [462, 201] on h3 "Toronto Concert Band" at bounding box center [412, 201] width 166 height 13
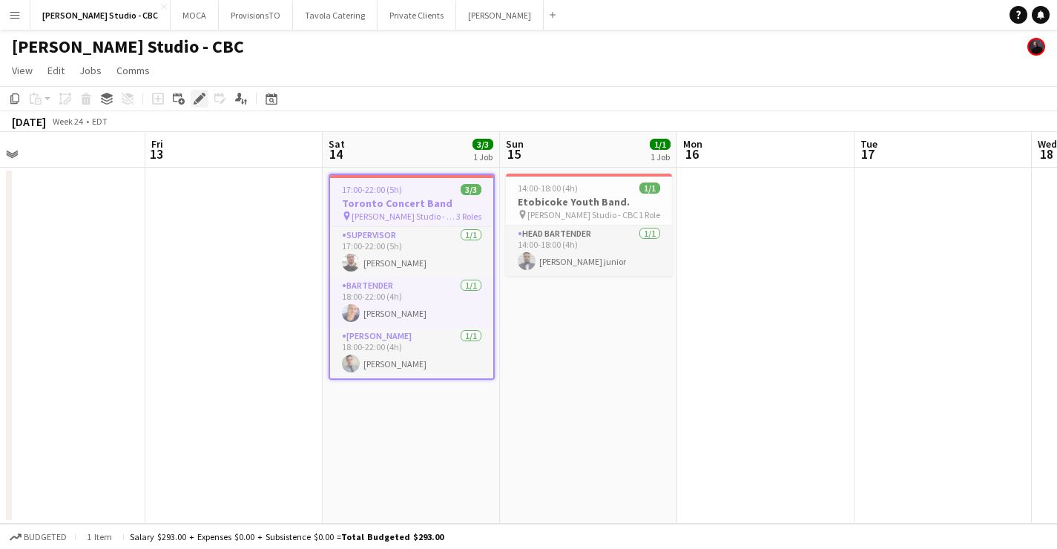
click at [191, 99] on div "Edit" at bounding box center [200, 99] width 18 height 18
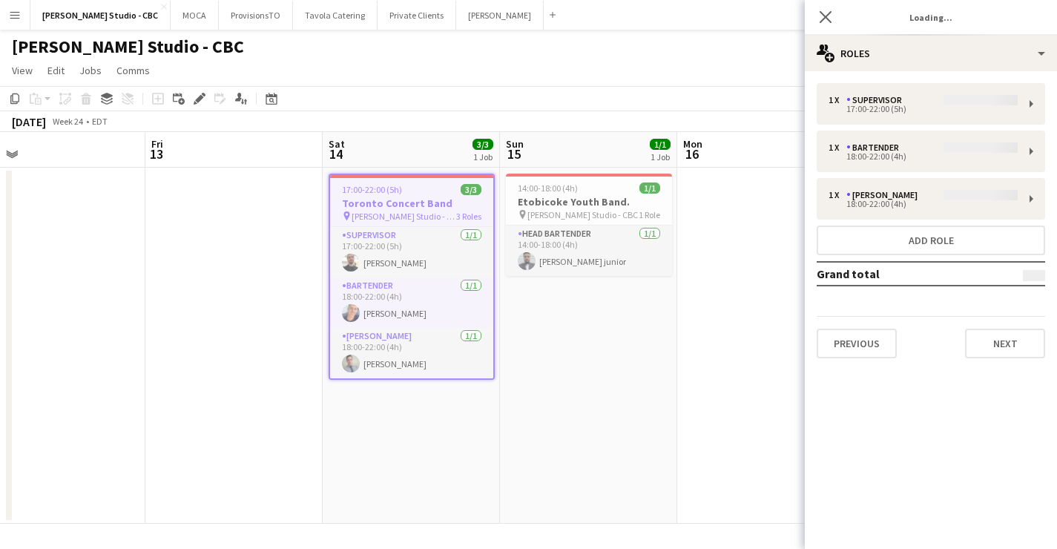
type input "*******"
click at [853, 340] on button "Previous" at bounding box center [856, 343] width 80 height 30
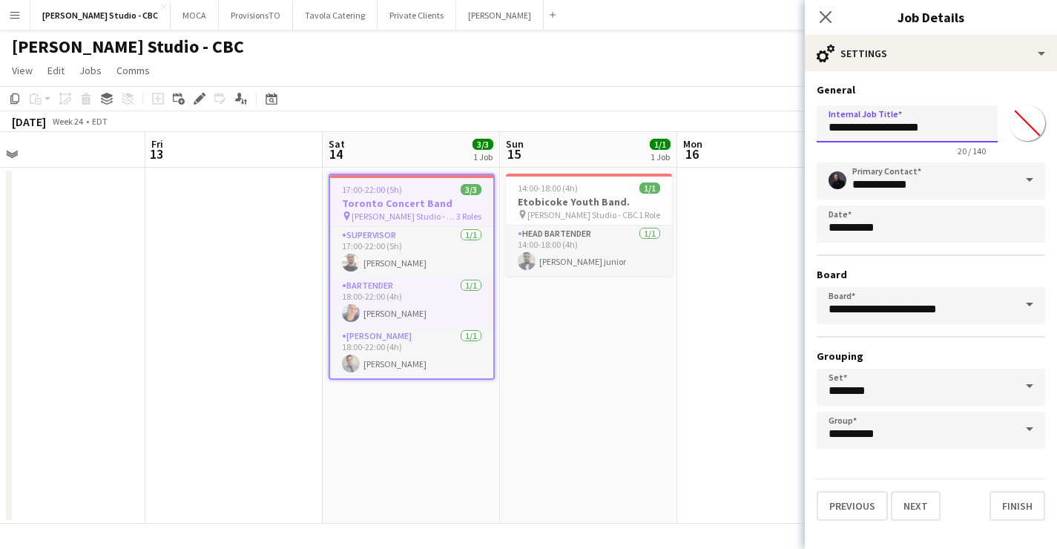
drag, startPoint x: 948, startPoint y: 131, endPoint x: 733, endPoint y: 102, distance: 217.0
click at [733, 102] on body "Menu Boards Boards Boards All jobs Status Workforce Workforce My Workforce Recr…" at bounding box center [528, 274] width 1057 height 549
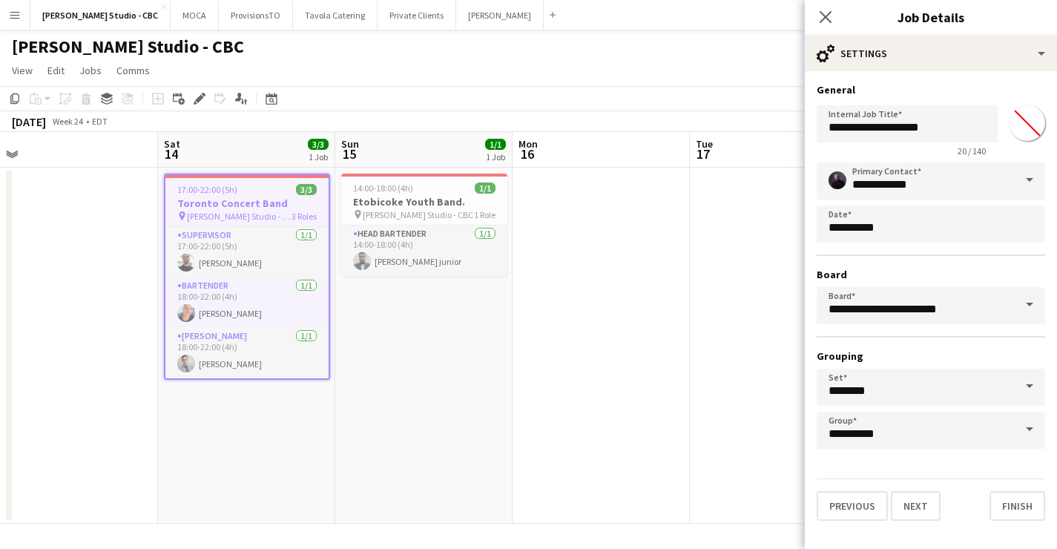
scroll to position [0, 426]
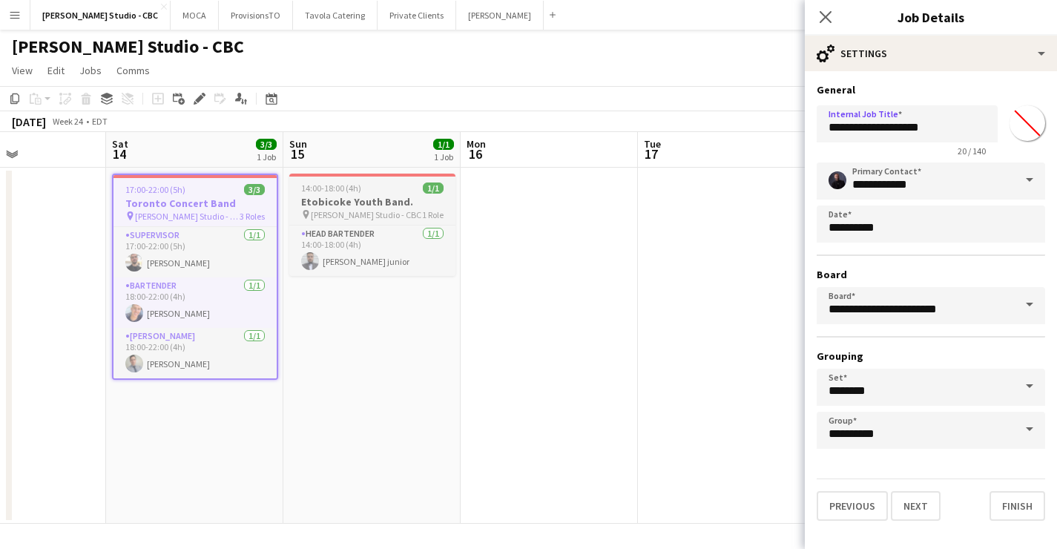
click at [367, 190] on div "14:00-18:00 (4h) 1/1" at bounding box center [372, 187] width 166 height 11
type input "**********"
type input "*******"
type input "**********"
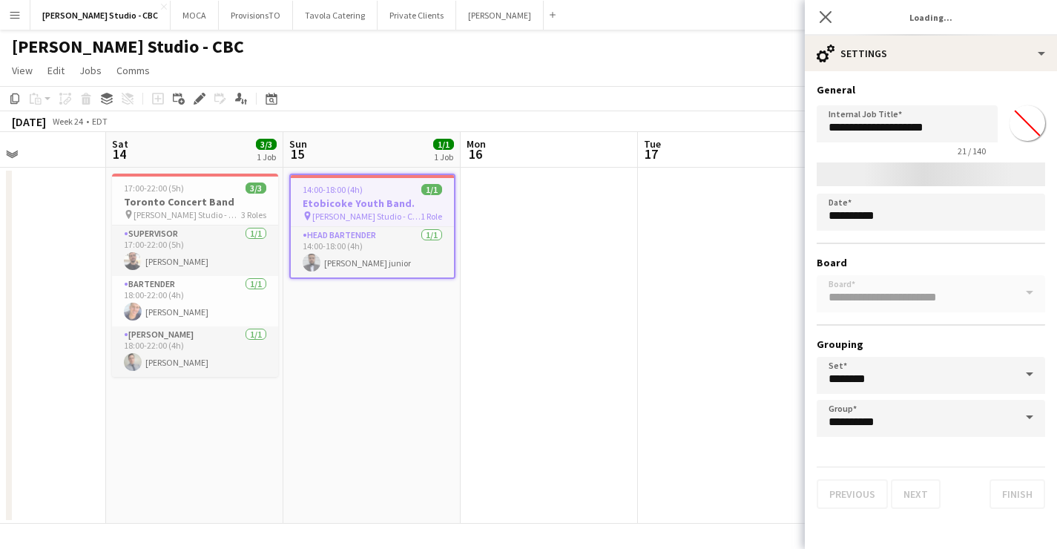
type input "*******"
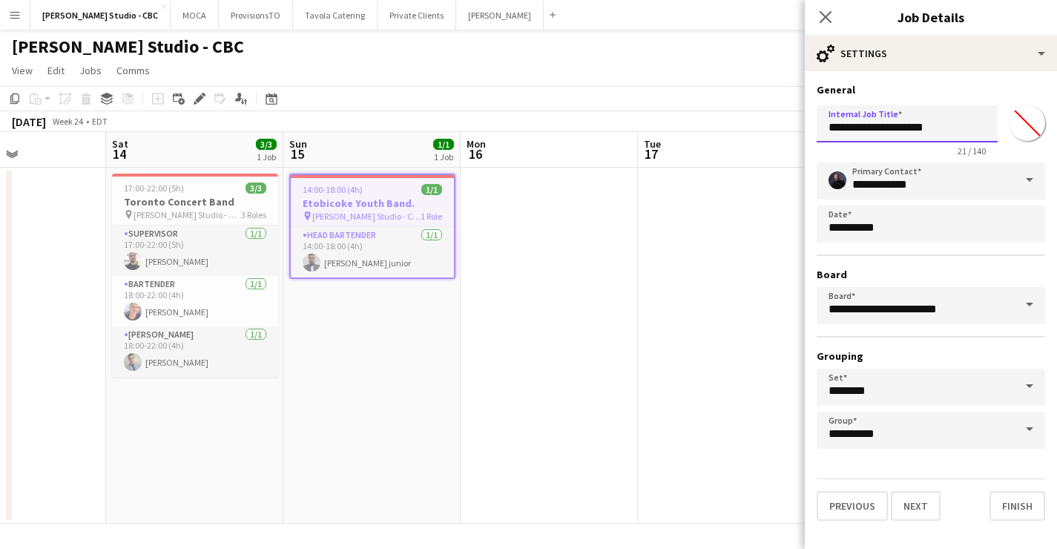
drag, startPoint x: 943, startPoint y: 133, endPoint x: 807, endPoint y: 133, distance: 135.7
click at [807, 133] on form "**********" at bounding box center [931, 301] width 252 height 437
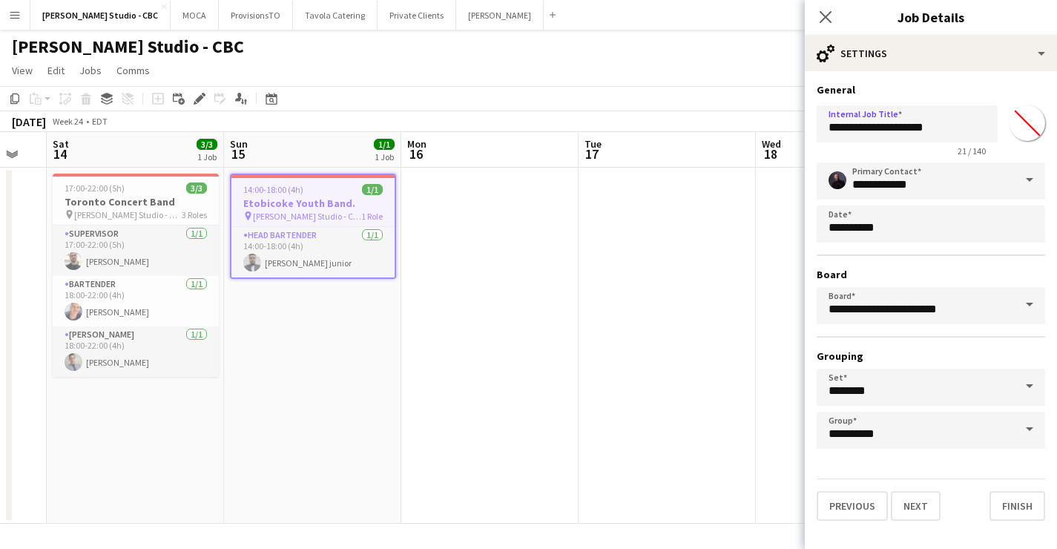
click at [463, 242] on app-date-cell at bounding box center [489, 346] width 177 height 356
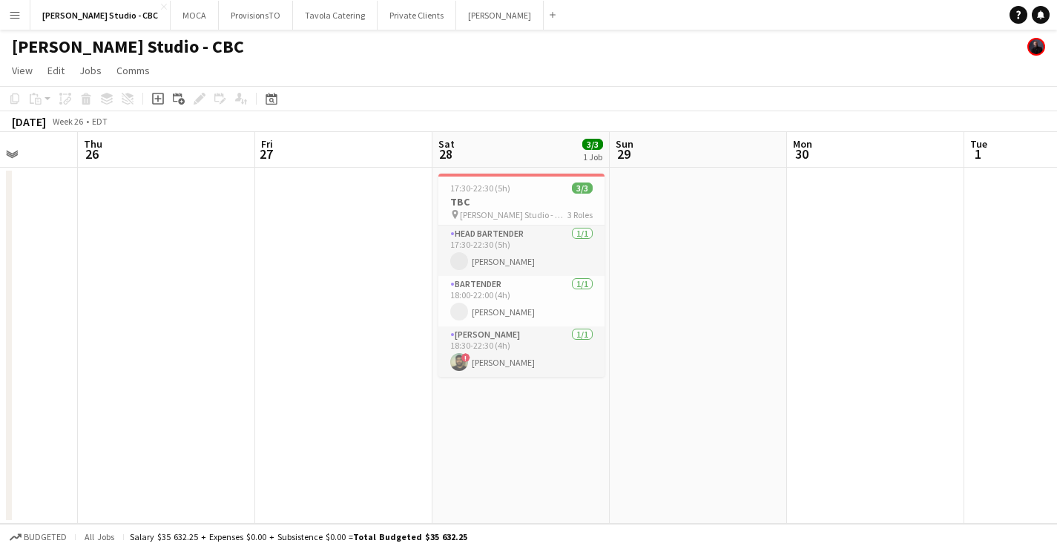
scroll to position [0, 429]
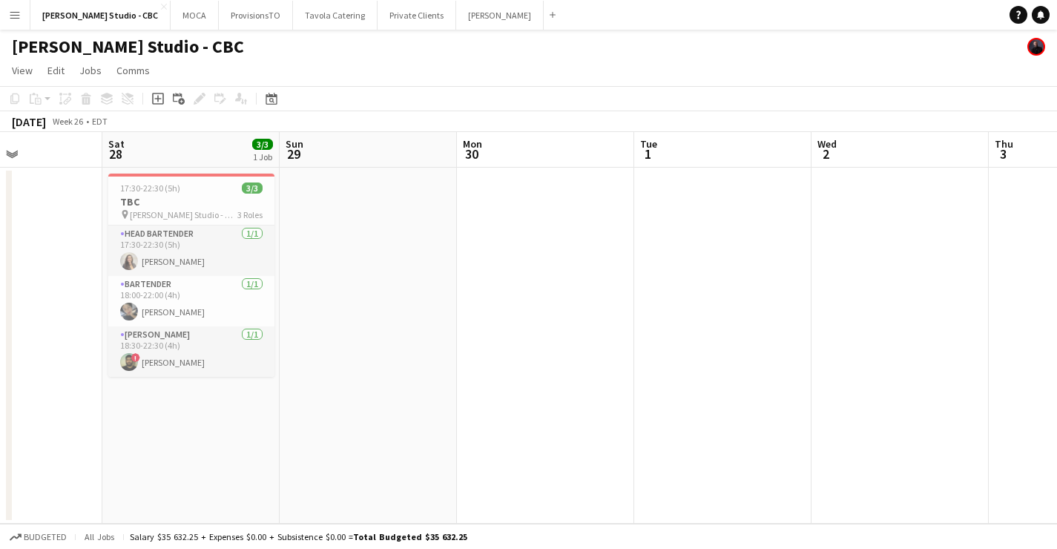
click at [193, 139] on app-board-header-date "Sat 28 3/3 1 Job" at bounding box center [190, 150] width 177 height 36
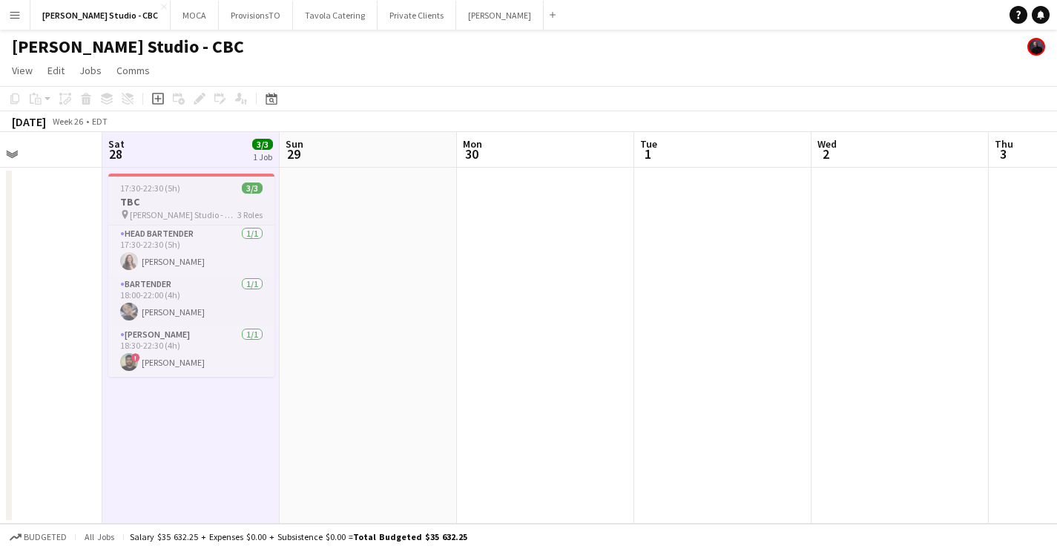
click at [185, 195] on h3 "TBC" at bounding box center [191, 201] width 166 height 13
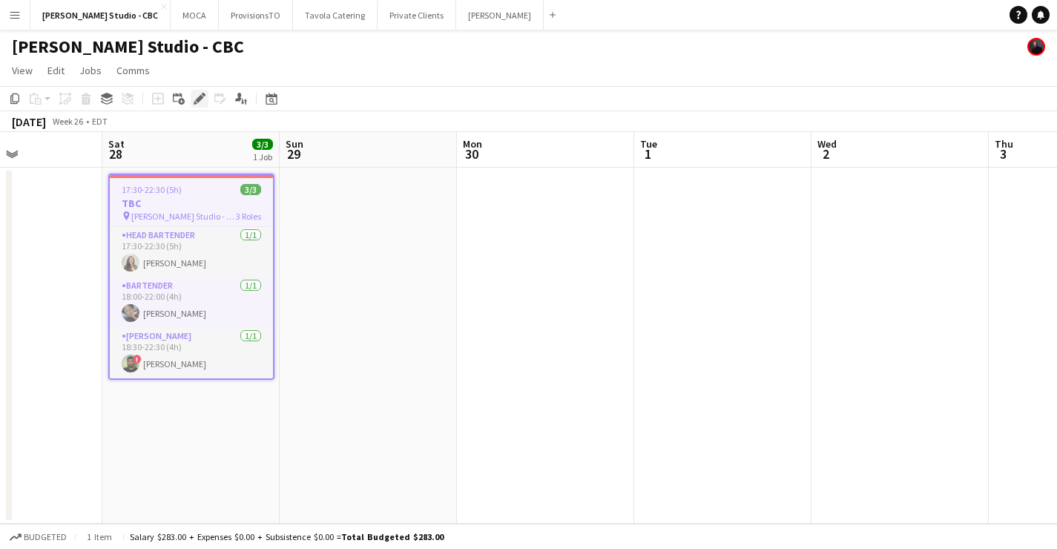
click at [191, 99] on div "Edit" at bounding box center [200, 99] width 18 height 18
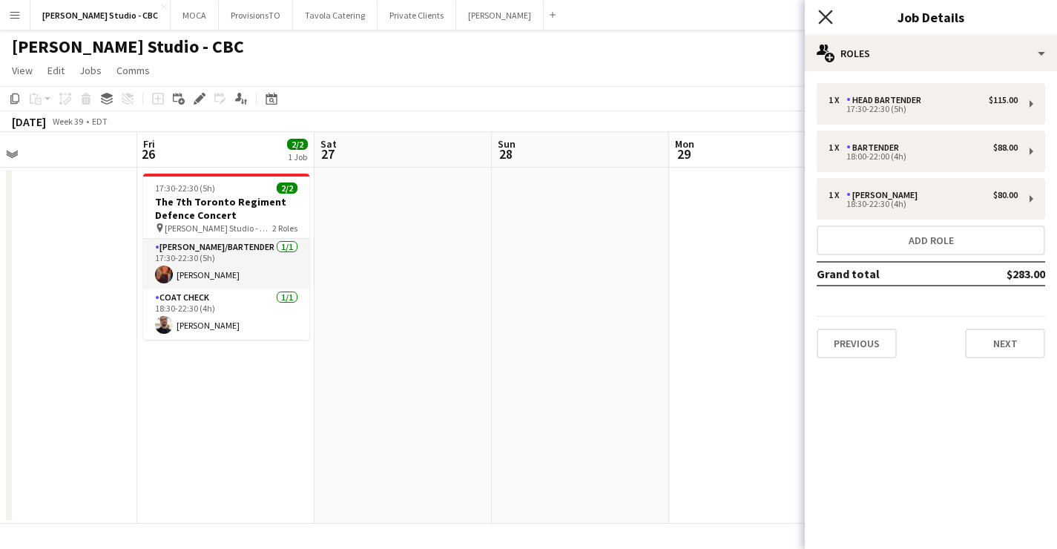
scroll to position [0, 379]
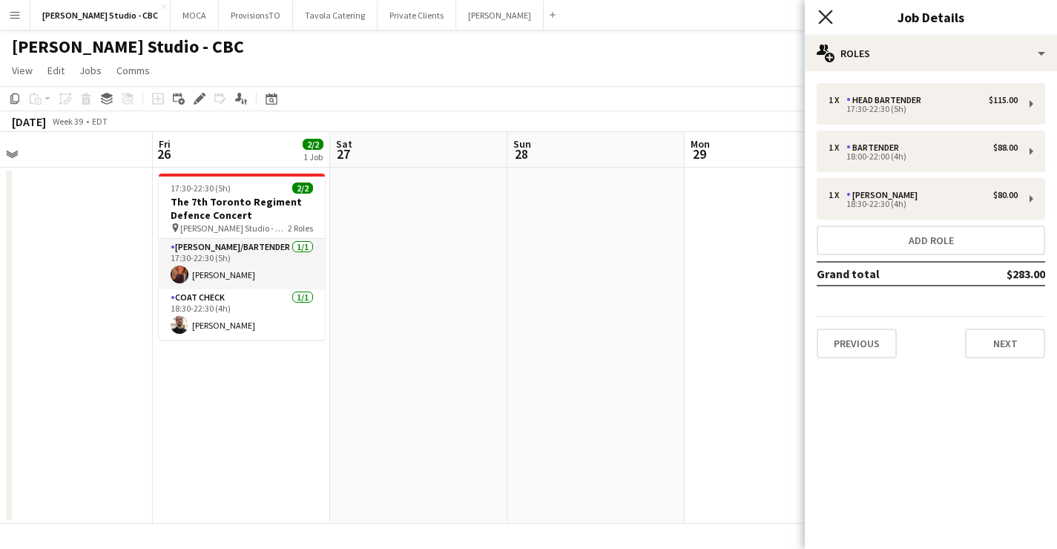
click at [827, 13] on icon "Close pop-in" at bounding box center [825, 17] width 14 height 14
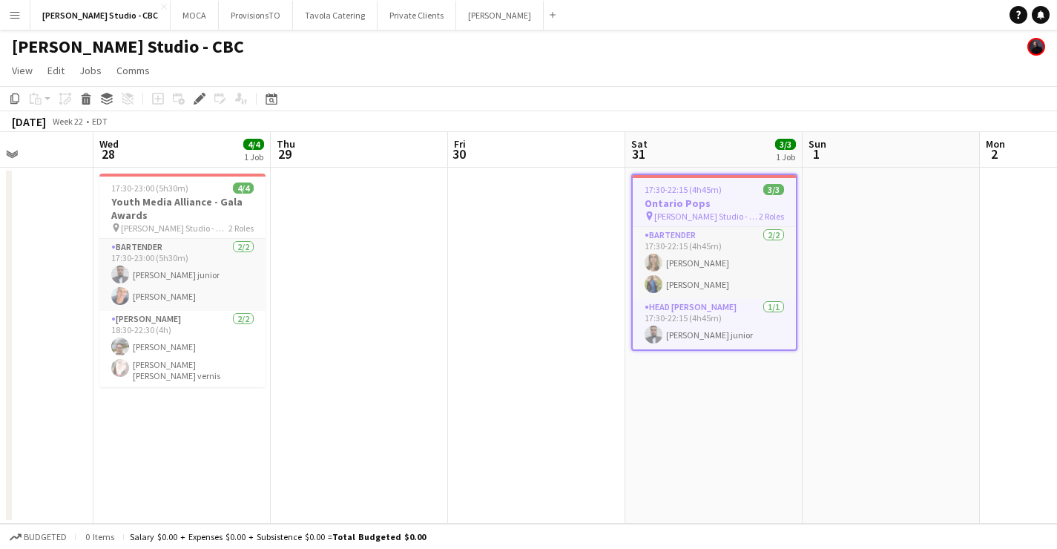
scroll to position [0, 576]
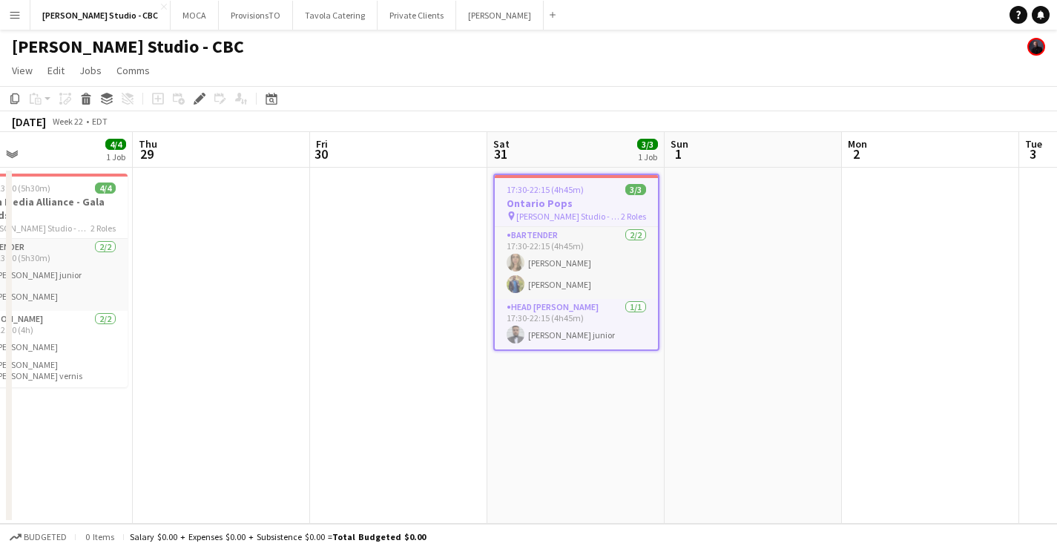
click at [547, 199] on h3 "Ontario Pops" at bounding box center [576, 202] width 163 height 13
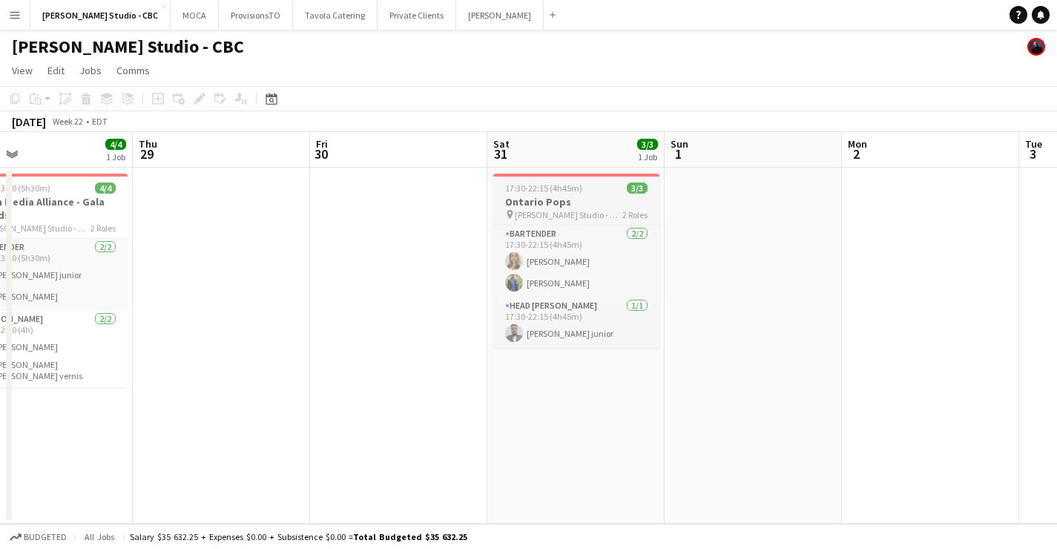
click at [545, 203] on h3 "Ontario Pops" at bounding box center [576, 201] width 166 height 13
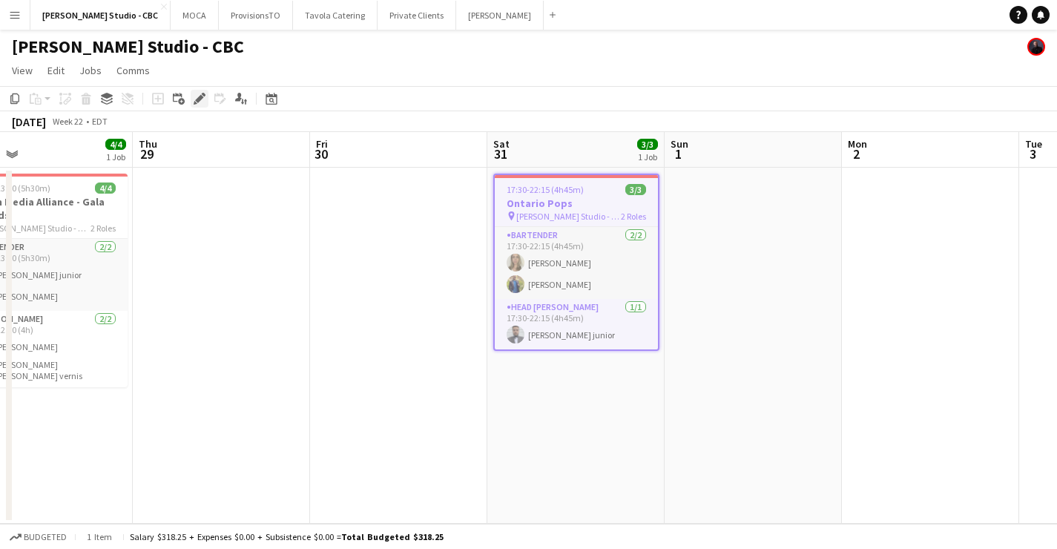
click at [200, 101] on icon "Edit" at bounding box center [200, 99] width 12 height 12
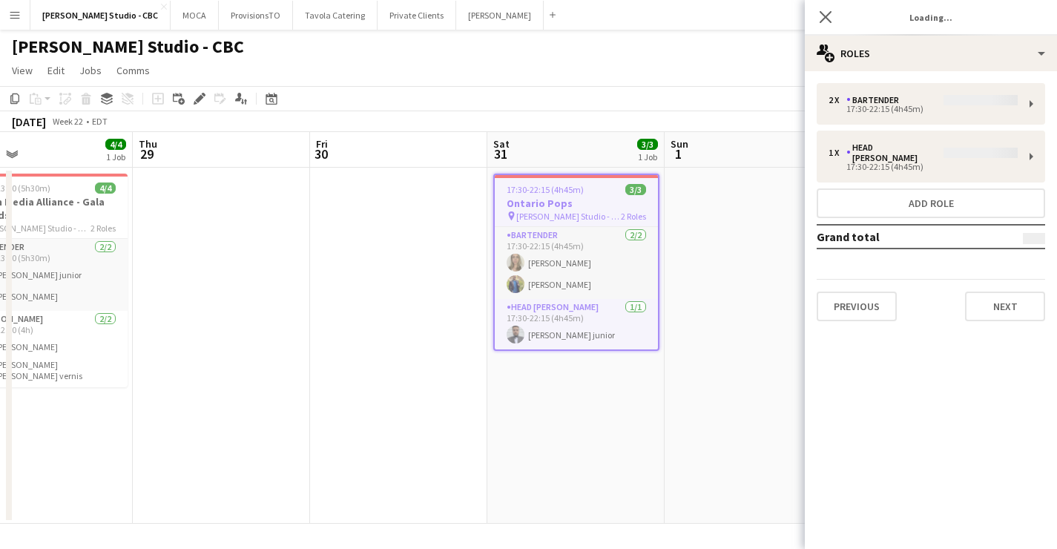
type input "*******"
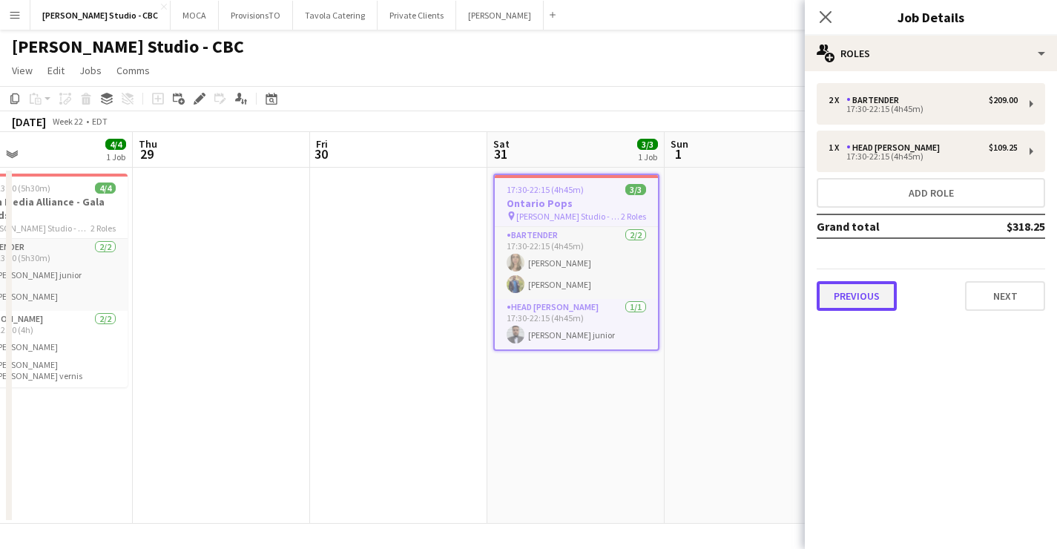
click at [853, 281] on button "Previous" at bounding box center [856, 296] width 80 height 30
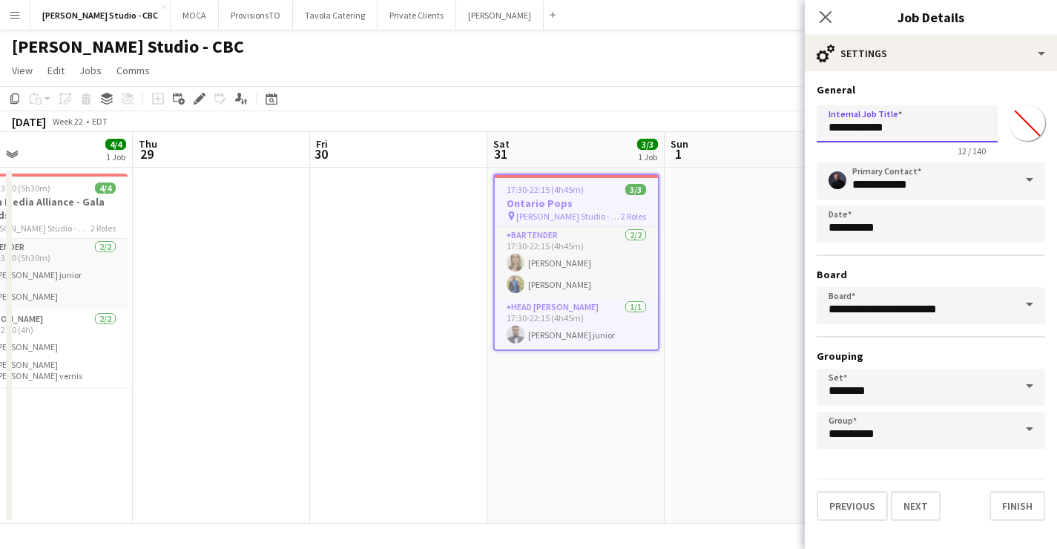
drag, startPoint x: 918, startPoint y: 119, endPoint x: 721, endPoint y: 119, distance: 197.2
click at [721, 119] on body "Menu Boards Boards Boards All jobs Status Workforce Workforce My Workforce Recr…" at bounding box center [528, 274] width 1057 height 549
drag, startPoint x: 902, startPoint y: 132, endPoint x: 752, endPoint y: 132, distance: 149.8
click at [752, 132] on body "Menu Boards Boards Boards All jobs Status Workforce Workforce My Workforce Recr…" at bounding box center [528, 274] width 1057 height 549
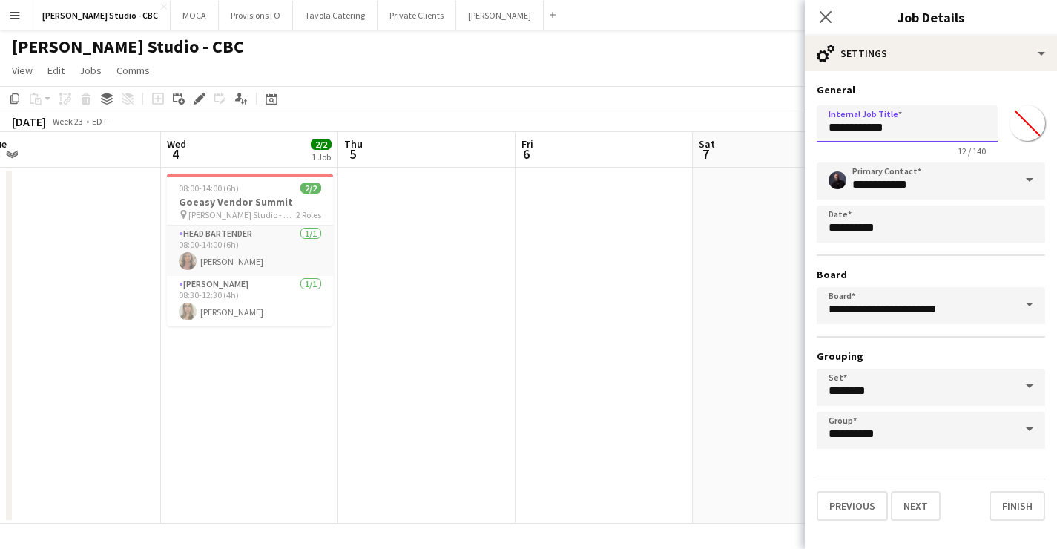
scroll to position [0, 326]
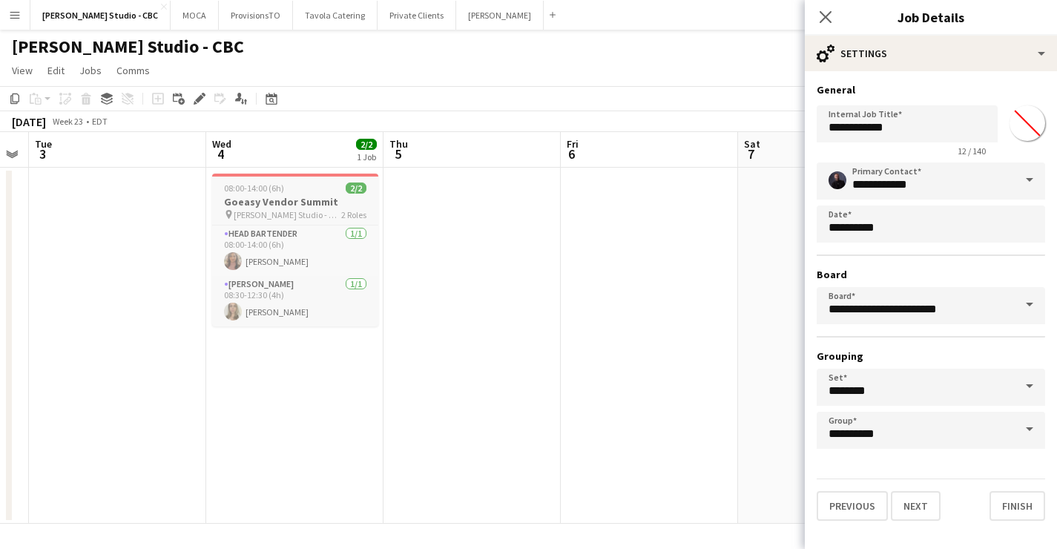
click at [277, 191] on span "08:00-14:00 (6h)" at bounding box center [254, 187] width 60 height 11
type input "**********"
type input "*******"
type input "**********"
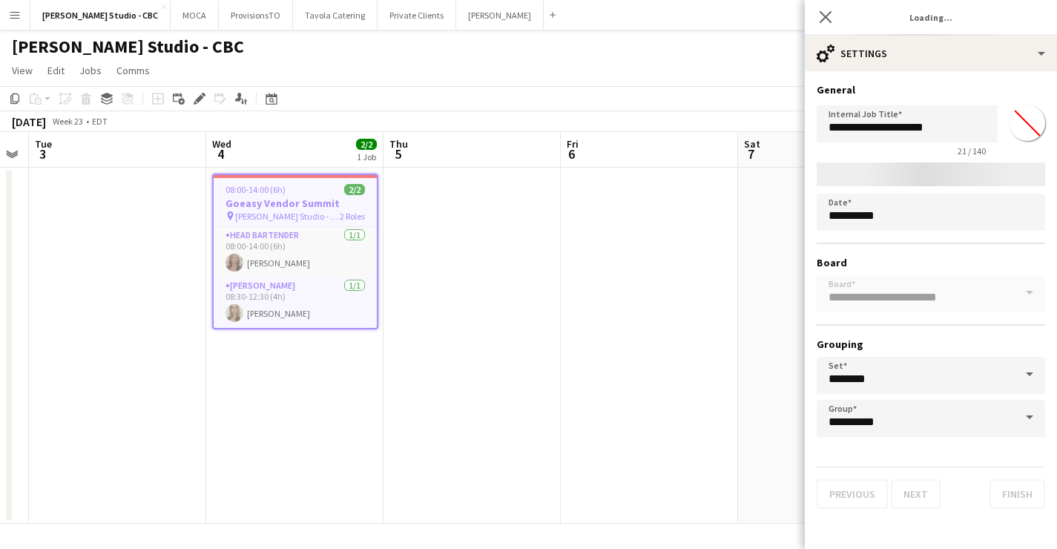
type input "*******"
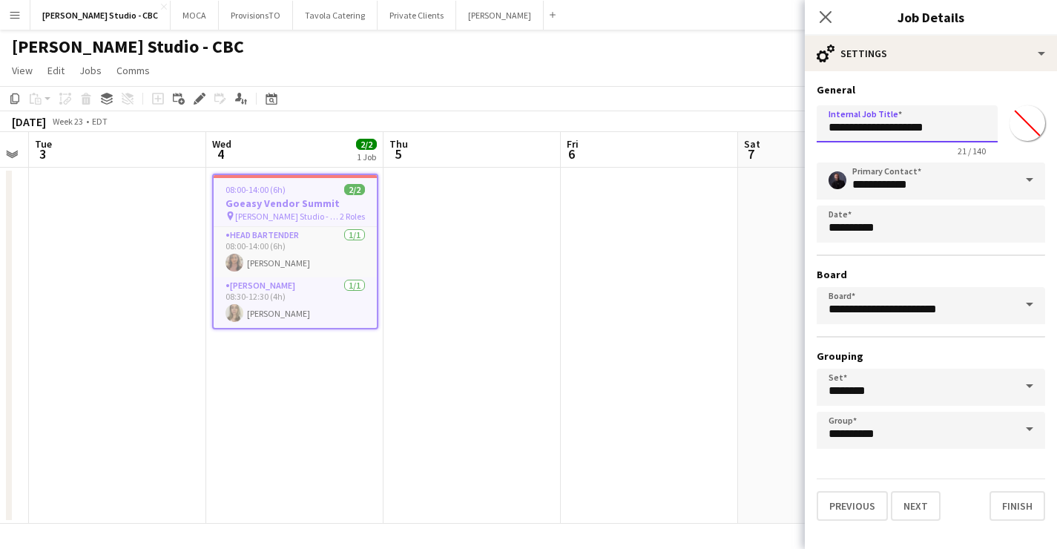
drag, startPoint x: 968, startPoint y: 124, endPoint x: 775, endPoint y: 126, distance: 192.8
click at [775, 126] on body "Menu Boards Boards Boards All jobs Status Workforce Workforce My Workforce Recr…" at bounding box center [528, 274] width 1057 height 549
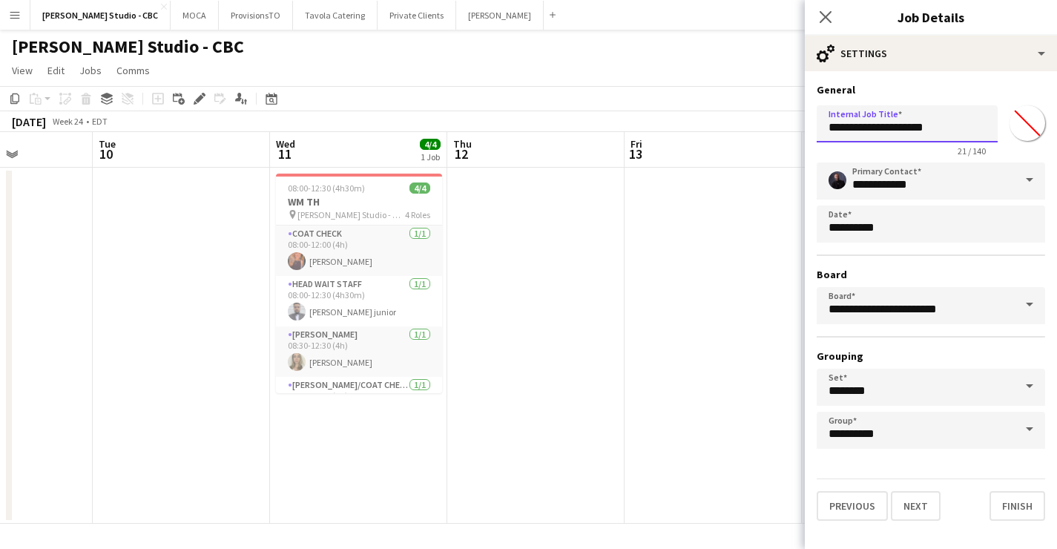
scroll to position [0, 517]
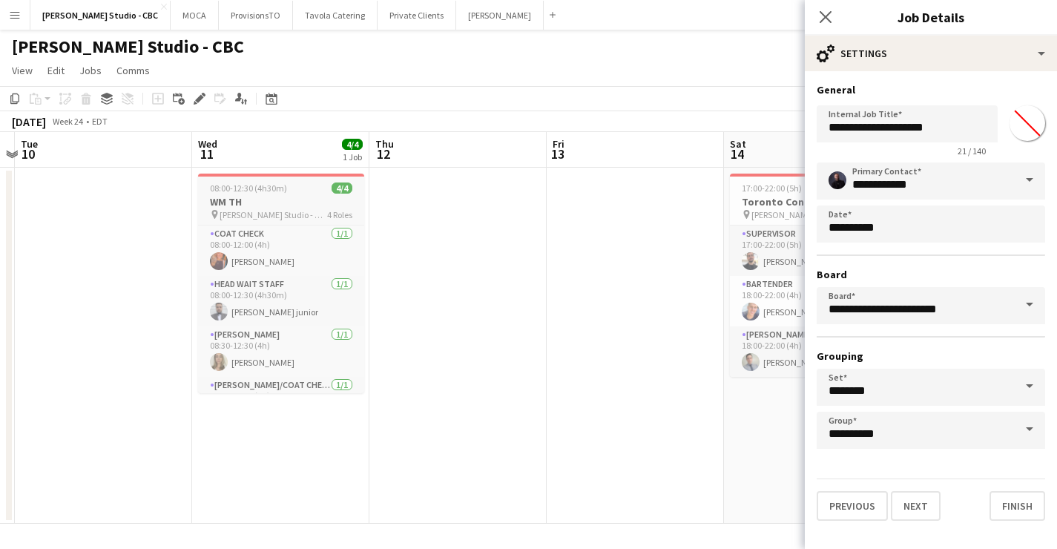
click at [264, 179] on app-job-card "08:00-12:30 (4h30m) 4/4 WM TH pin Glenn Gould Studio - CBC 4 Roles Coat Check 1…" at bounding box center [281, 283] width 166 height 219
type input "*****"
type input "*******"
type input "**********"
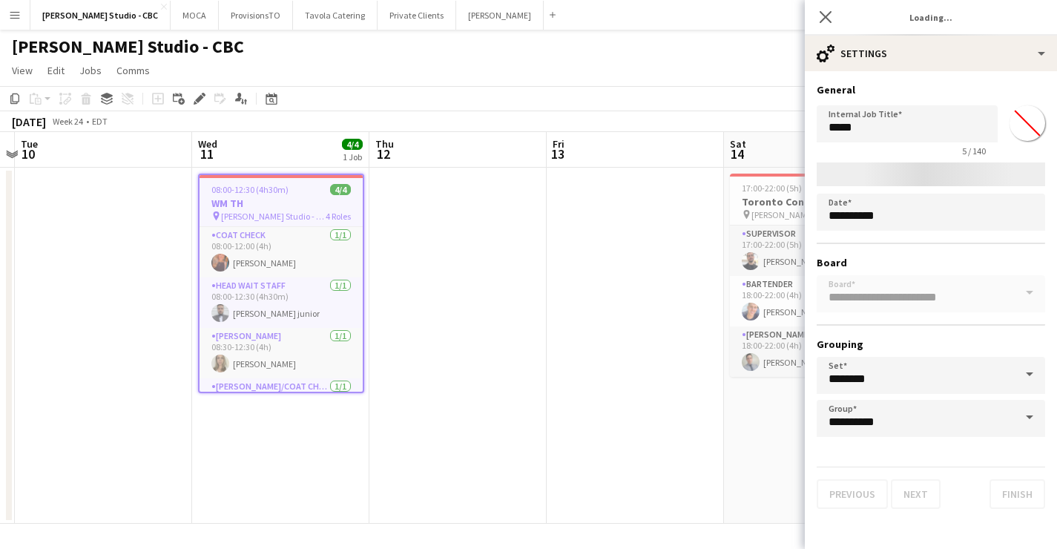
type input "*******"
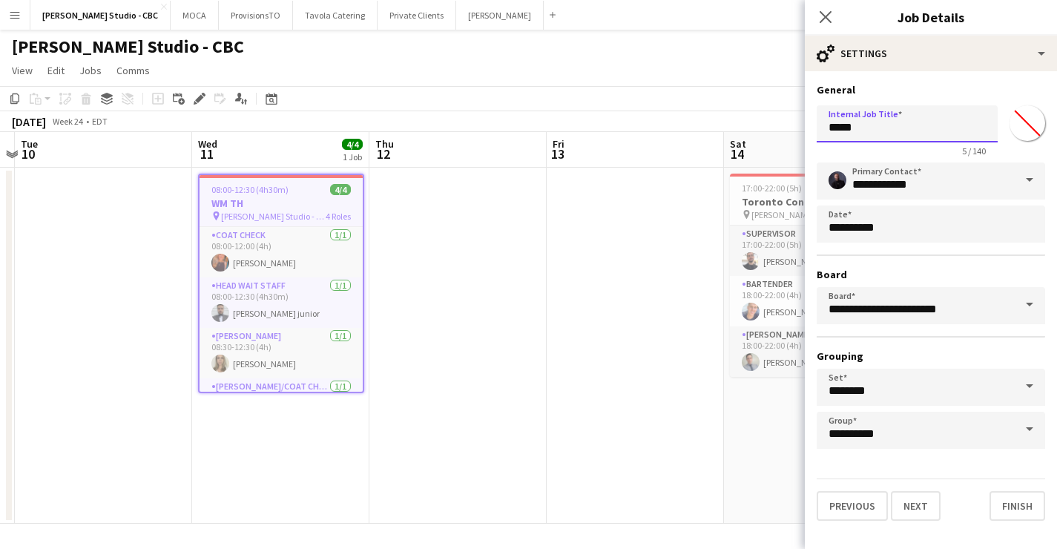
drag, startPoint x: 892, startPoint y: 132, endPoint x: 726, endPoint y: 120, distance: 166.5
click at [726, 120] on body "Menu Boards Boards Boards All jobs Status Workforce Workforce My Workforce Recr…" at bounding box center [528, 274] width 1057 height 549
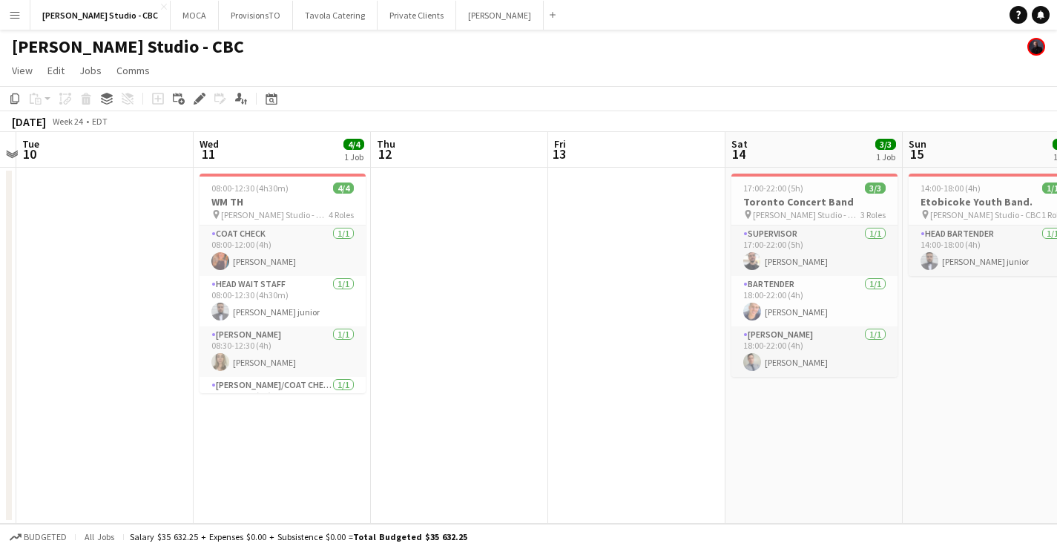
scroll to position [0, 592]
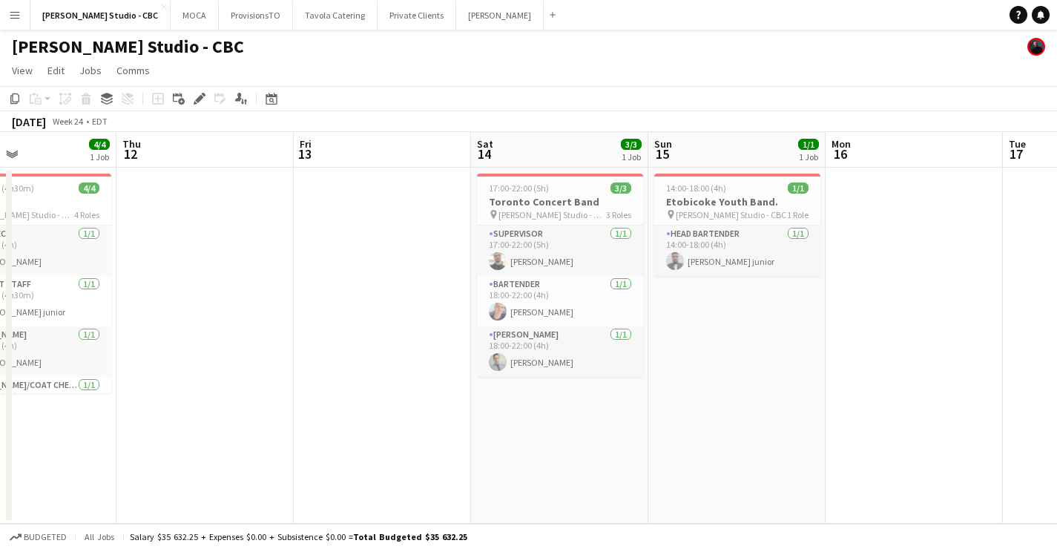
click at [21, 16] on button "Menu" at bounding box center [15, 15] width 30 height 30
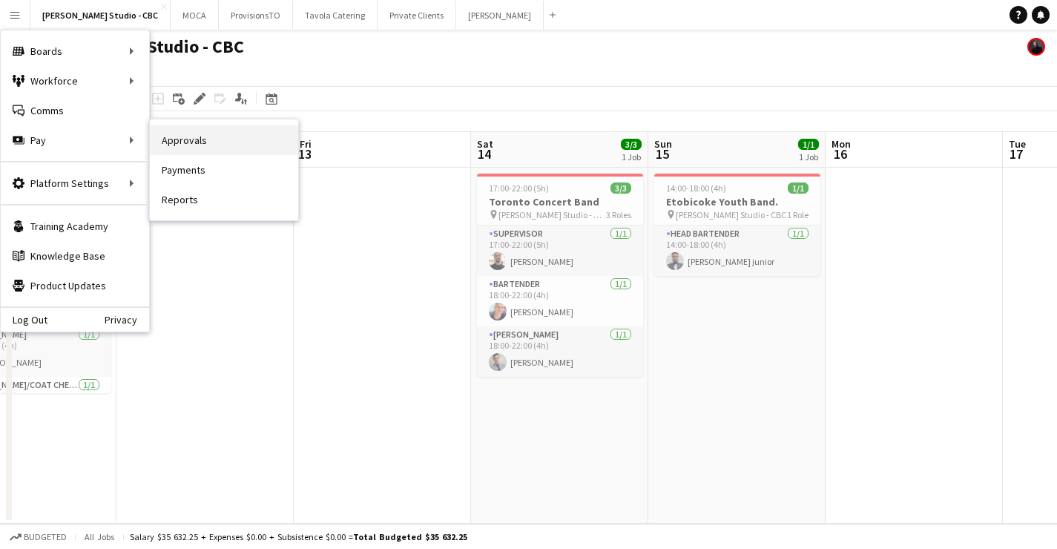
click at [188, 146] on link "Approvals" at bounding box center [224, 140] width 148 height 30
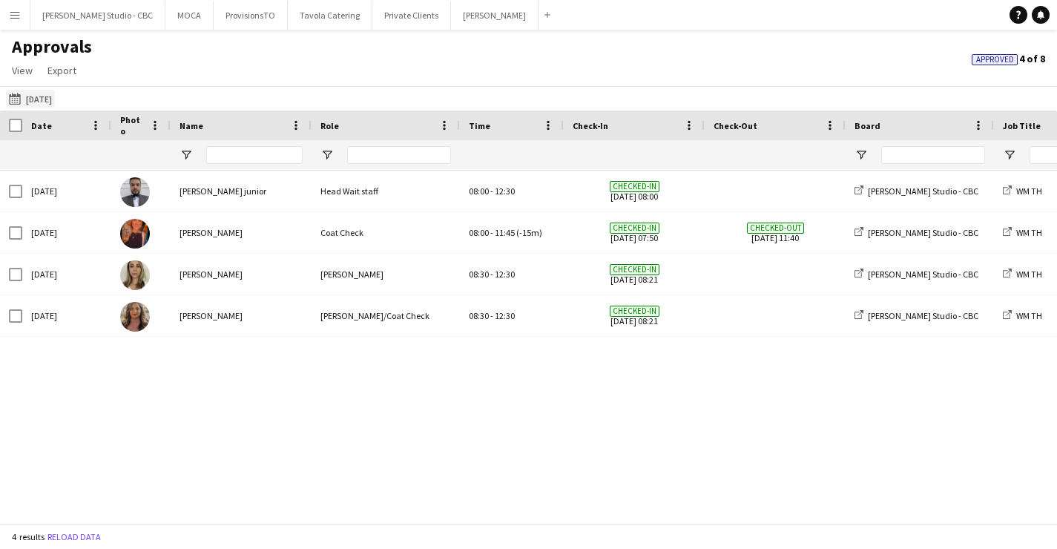
click at [55, 95] on button "11-06-2025 11-06-2025" at bounding box center [30, 99] width 49 height 18
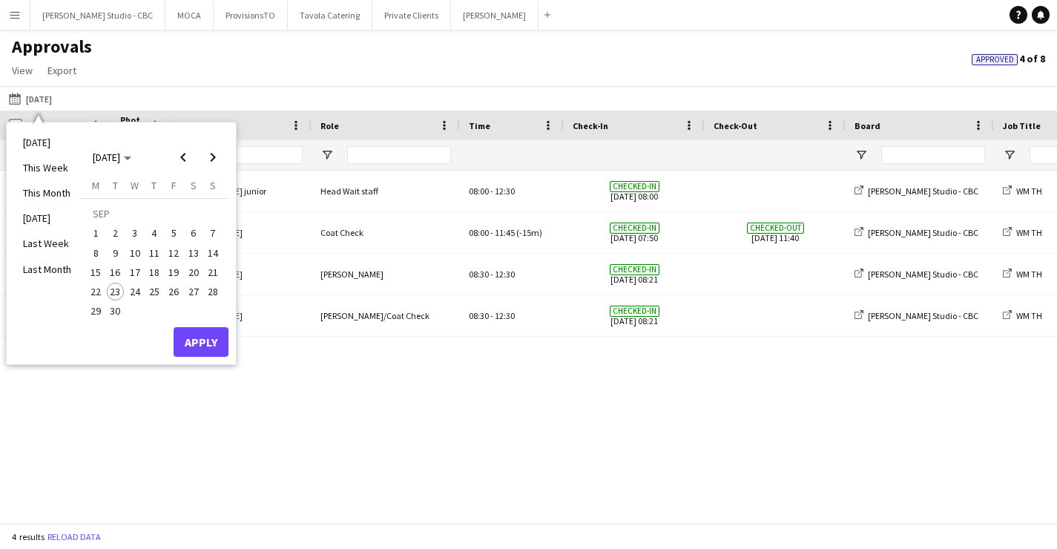
click at [205, 255] on span "14" at bounding box center [213, 253] width 18 height 18
click at [200, 331] on button "Apply" at bounding box center [201, 342] width 55 height 30
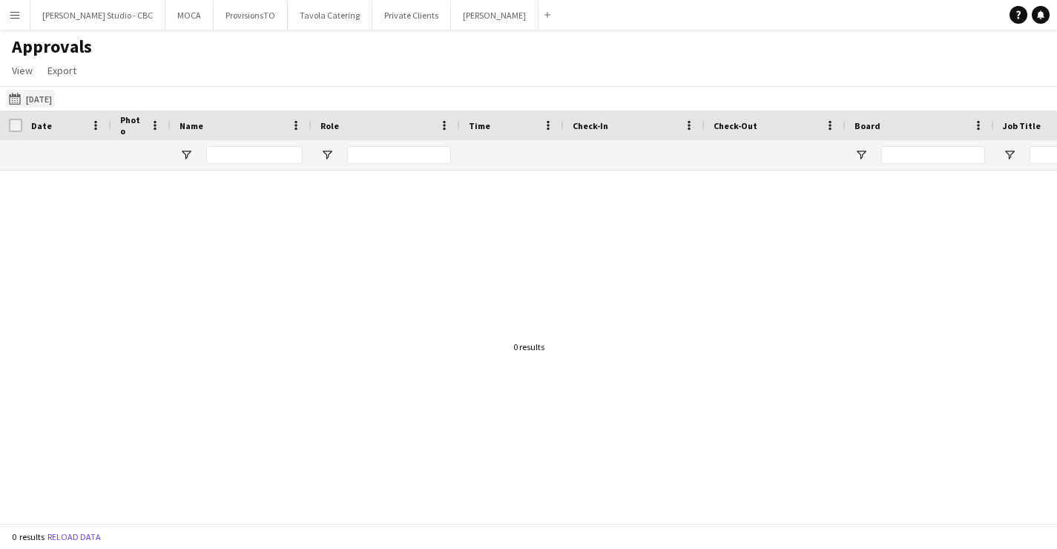
click at [53, 92] on button "11-06-2025 14-09-2025" at bounding box center [30, 99] width 49 height 18
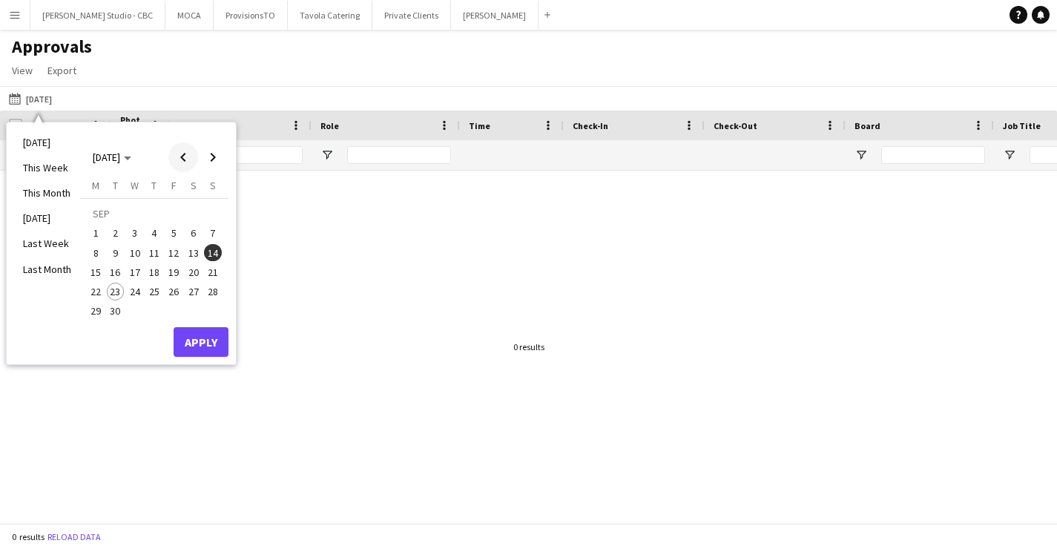
click at [186, 168] on span "Previous month" at bounding box center [183, 157] width 30 height 30
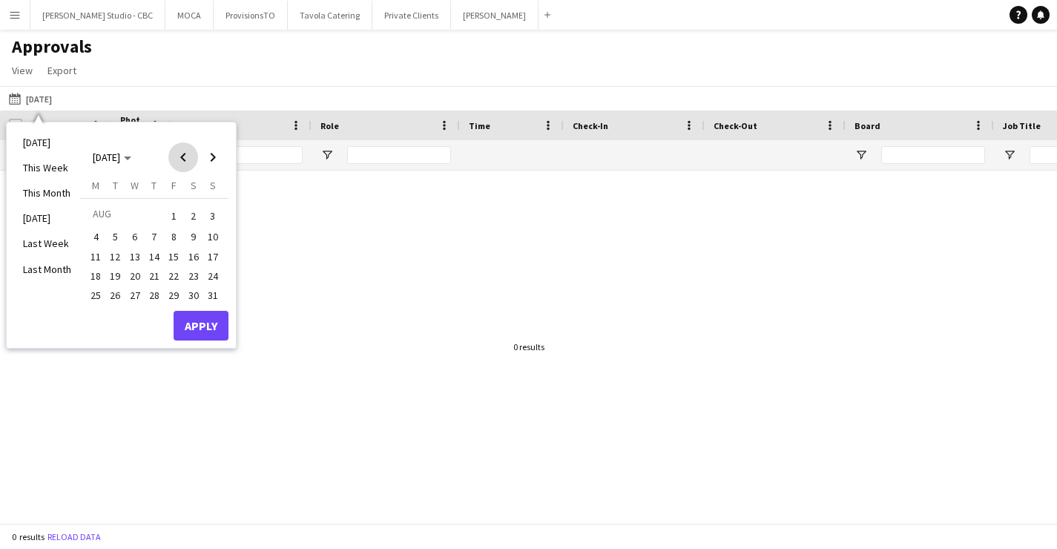
click at [186, 168] on span "Previous month" at bounding box center [183, 157] width 30 height 30
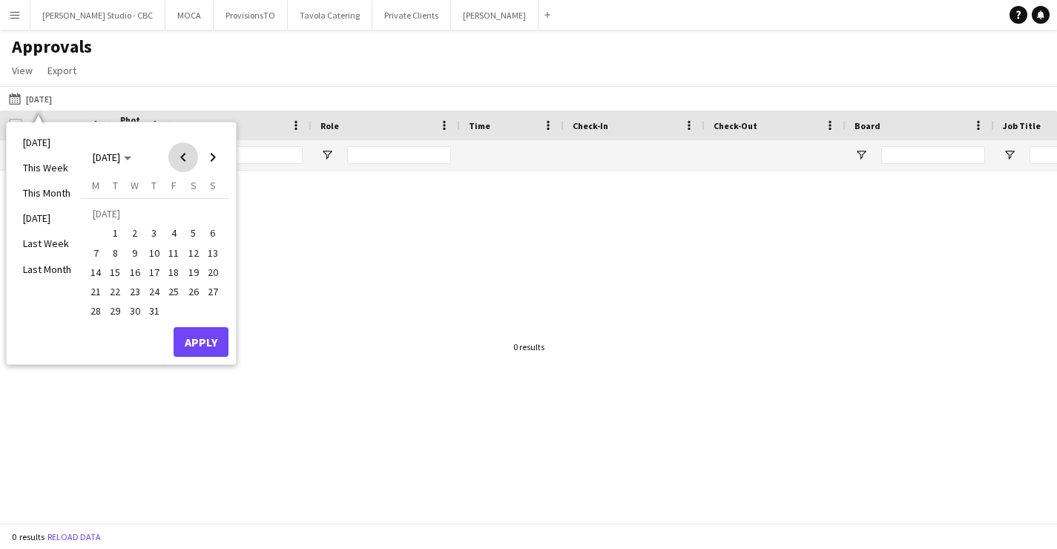
click at [186, 168] on span "Previous month" at bounding box center [183, 157] width 30 height 30
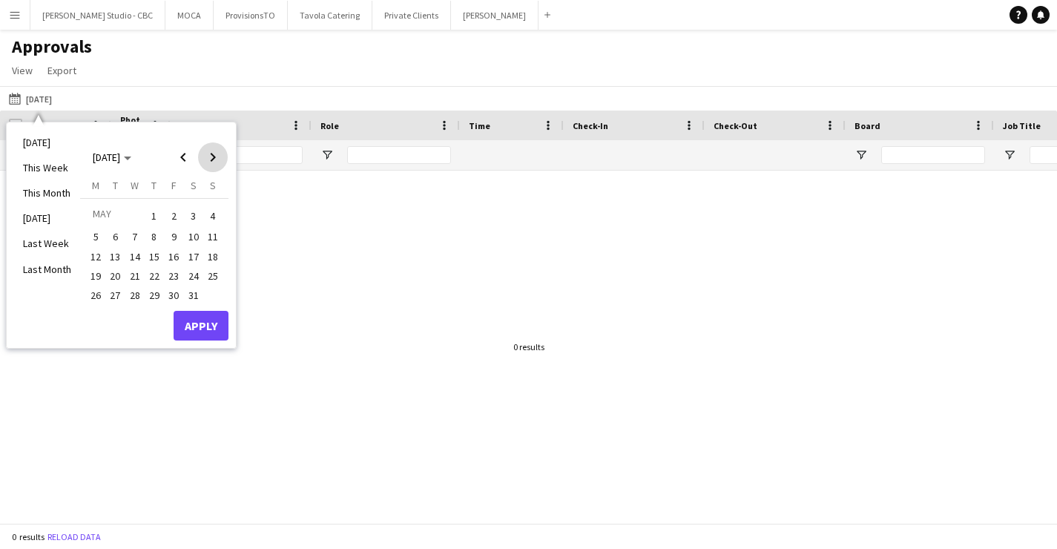
click at [214, 168] on span "Next month" at bounding box center [213, 157] width 30 height 30
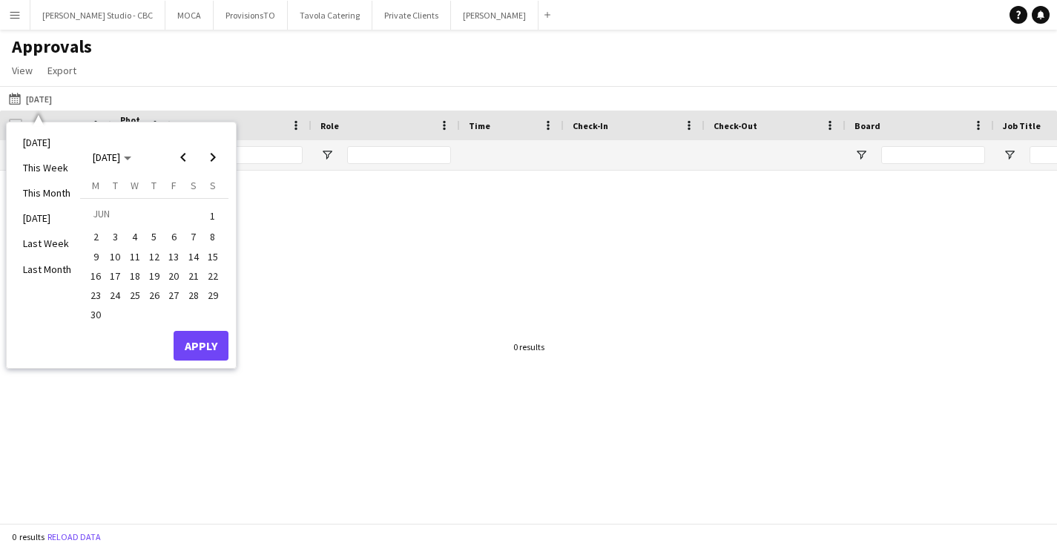
click at [190, 261] on span "14" at bounding box center [194, 257] width 18 height 18
click at [194, 343] on button "Apply" at bounding box center [201, 346] width 55 height 30
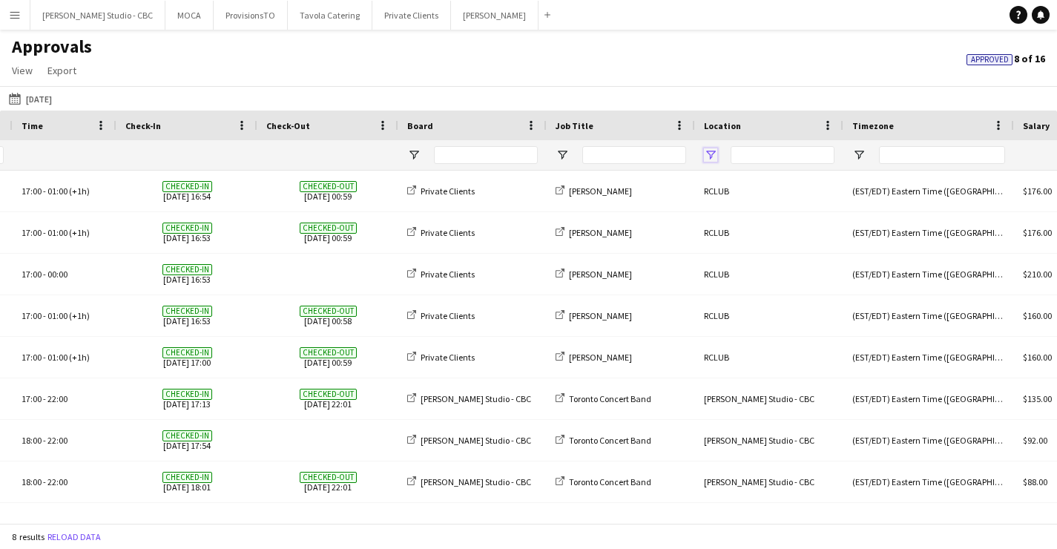
click at [711, 159] on span "Open Filter Menu" at bounding box center [710, 154] width 13 height 13
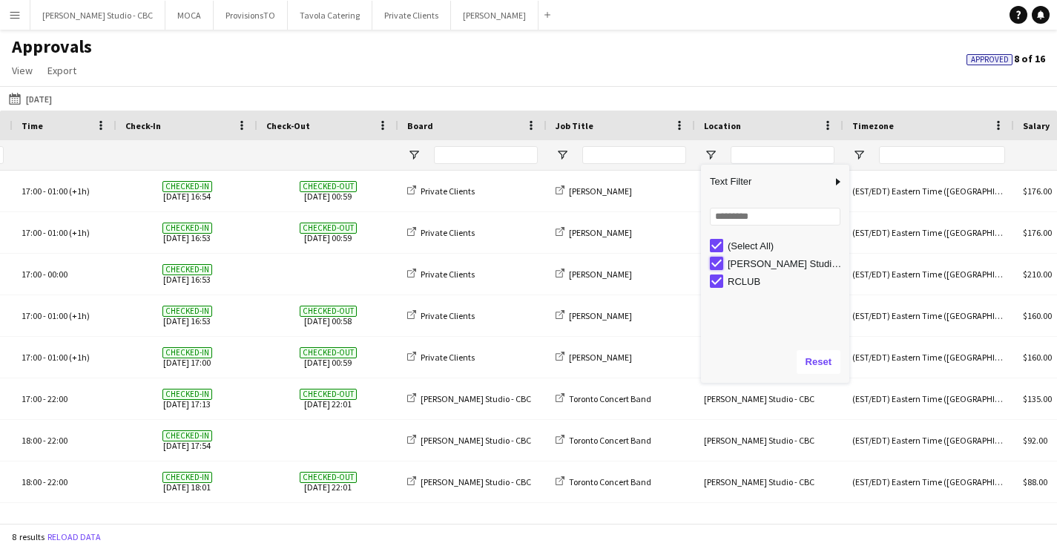
type input "*********"
type input "**********"
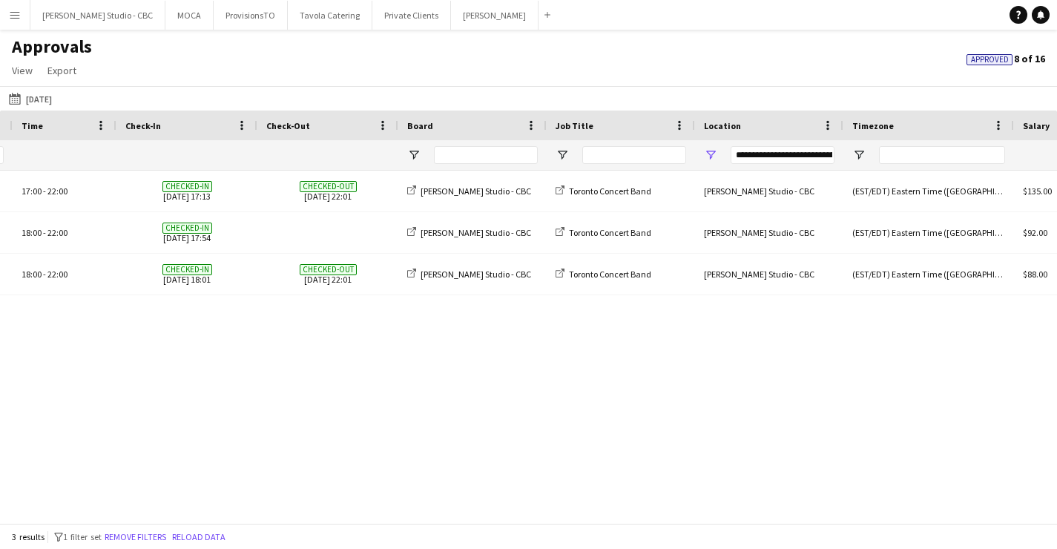
click at [552, 313] on div "Murilo Marques Supervisor 17:00 - 22:00 Checked-in 14-06-2025 17:13 Checked-out…" at bounding box center [528, 347] width 1057 height 352
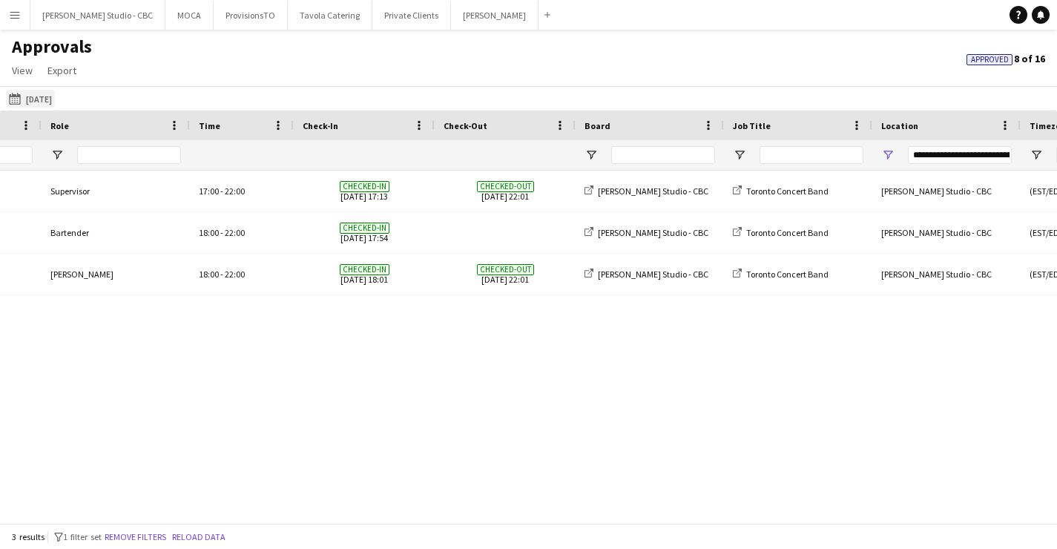
click at [55, 98] on button "11-06-2025 14-06-2025" at bounding box center [30, 99] width 49 height 18
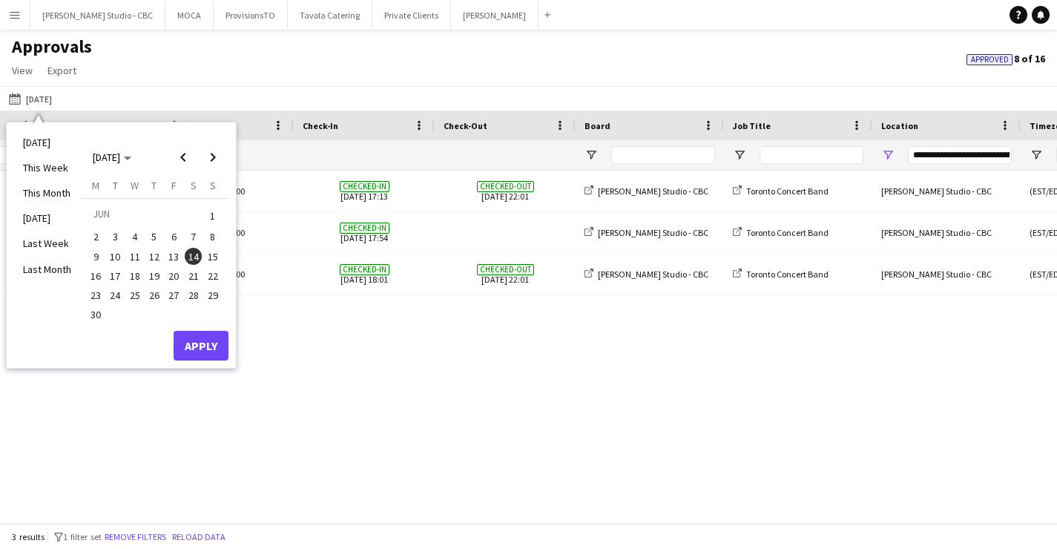
click at [208, 253] on span "15" at bounding box center [213, 257] width 18 height 18
click at [207, 343] on button "Apply" at bounding box center [201, 346] width 55 height 30
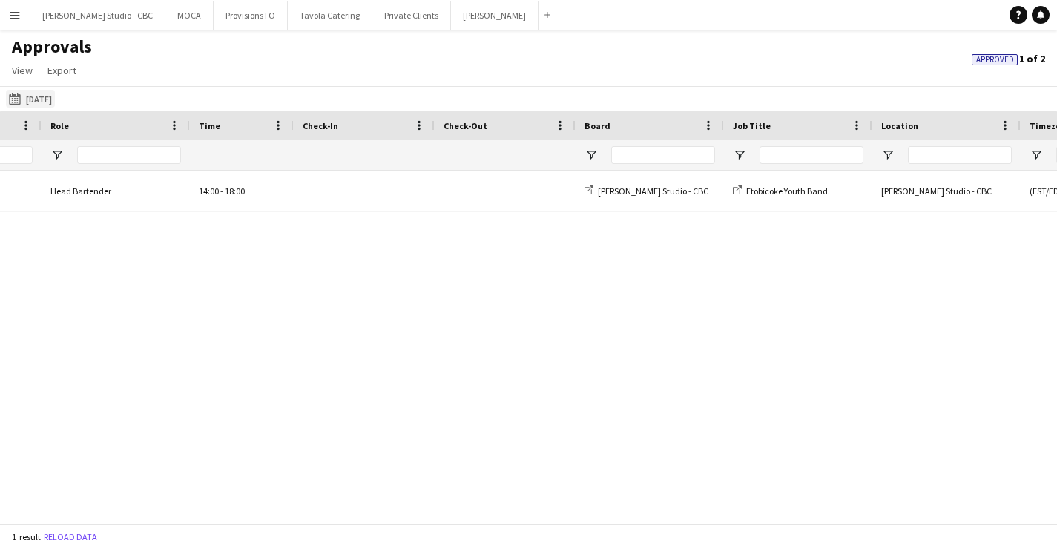
click at [55, 98] on button "11-06-2025 15-06-2025" at bounding box center [30, 99] width 49 height 18
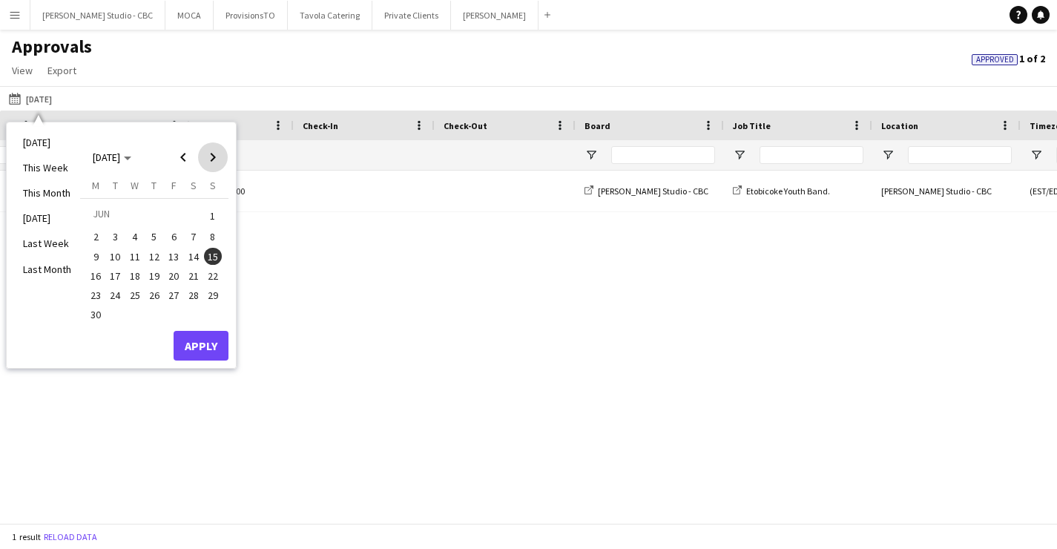
click at [212, 154] on span "Next month" at bounding box center [213, 157] width 30 height 30
click at [176, 156] on span "Previous month" at bounding box center [183, 157] width 30 height 30
click at [188, 293] on span "28" at bounding box center [194, 295] width 18 height 18
click at [198, 348] on button "Apply" at bounding box center [201, 346] width 55 height 30
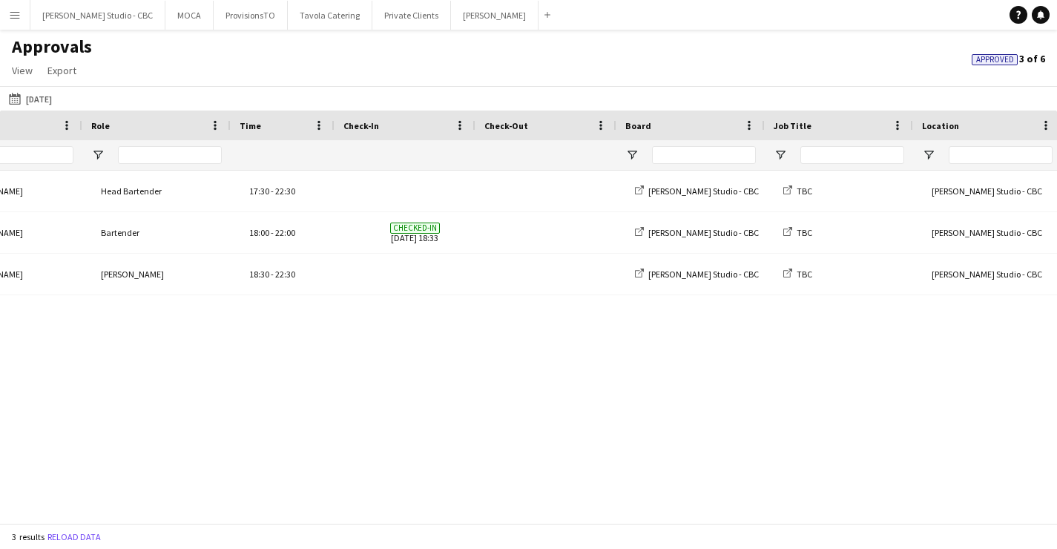
scroll to position [0, 219]
